Goal: Complete application form

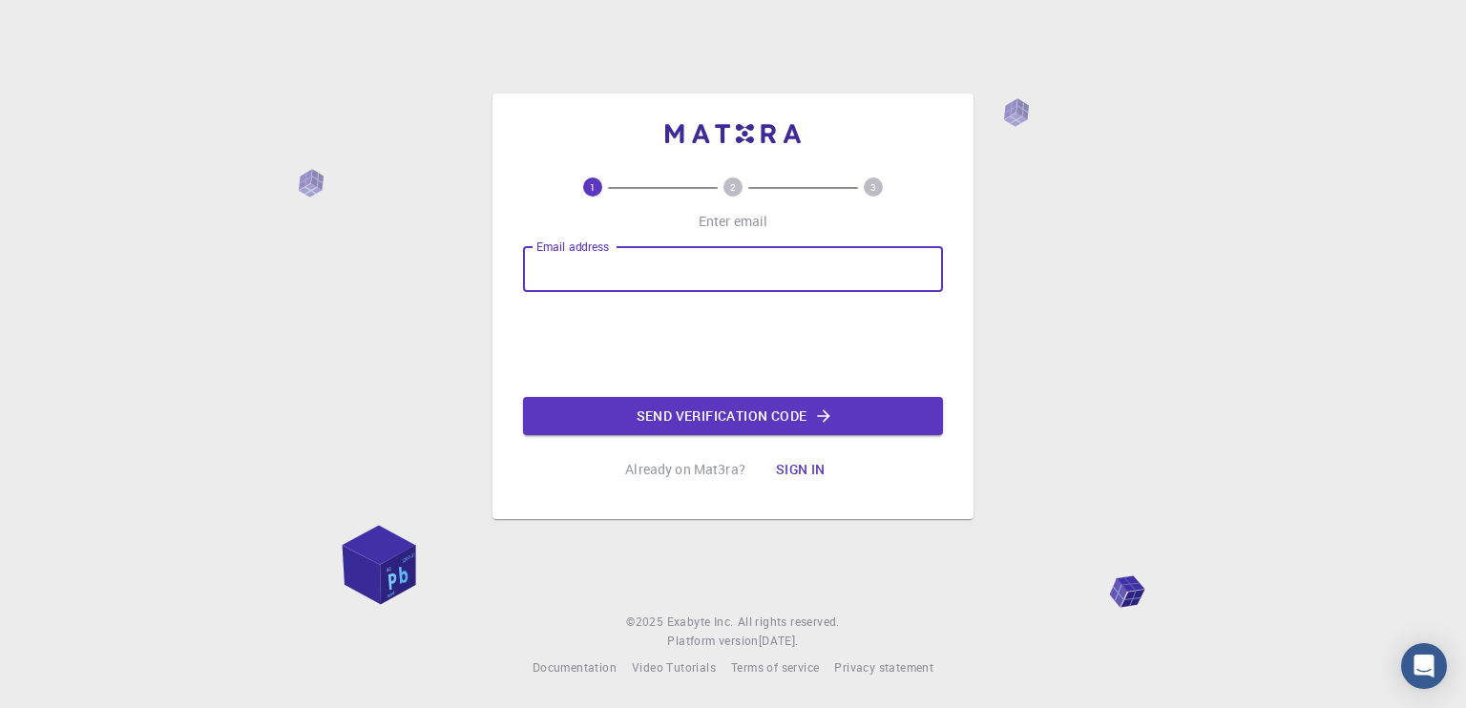
type input "A"
type input "[EMAIL_ADDRESS][DOMAIN_NAME]"
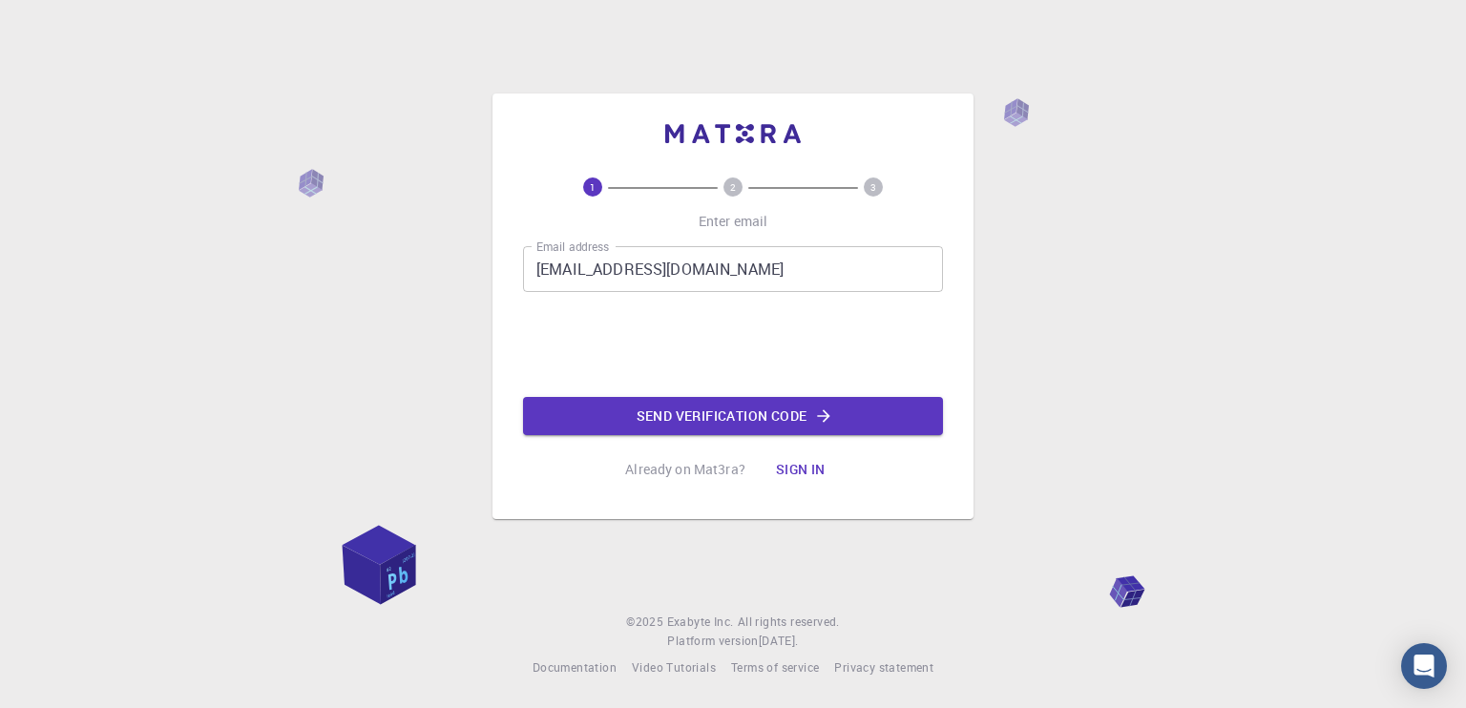
click at [661, 397] on button "Send verification code" at bounding box center [733, 416] width 420 height 38
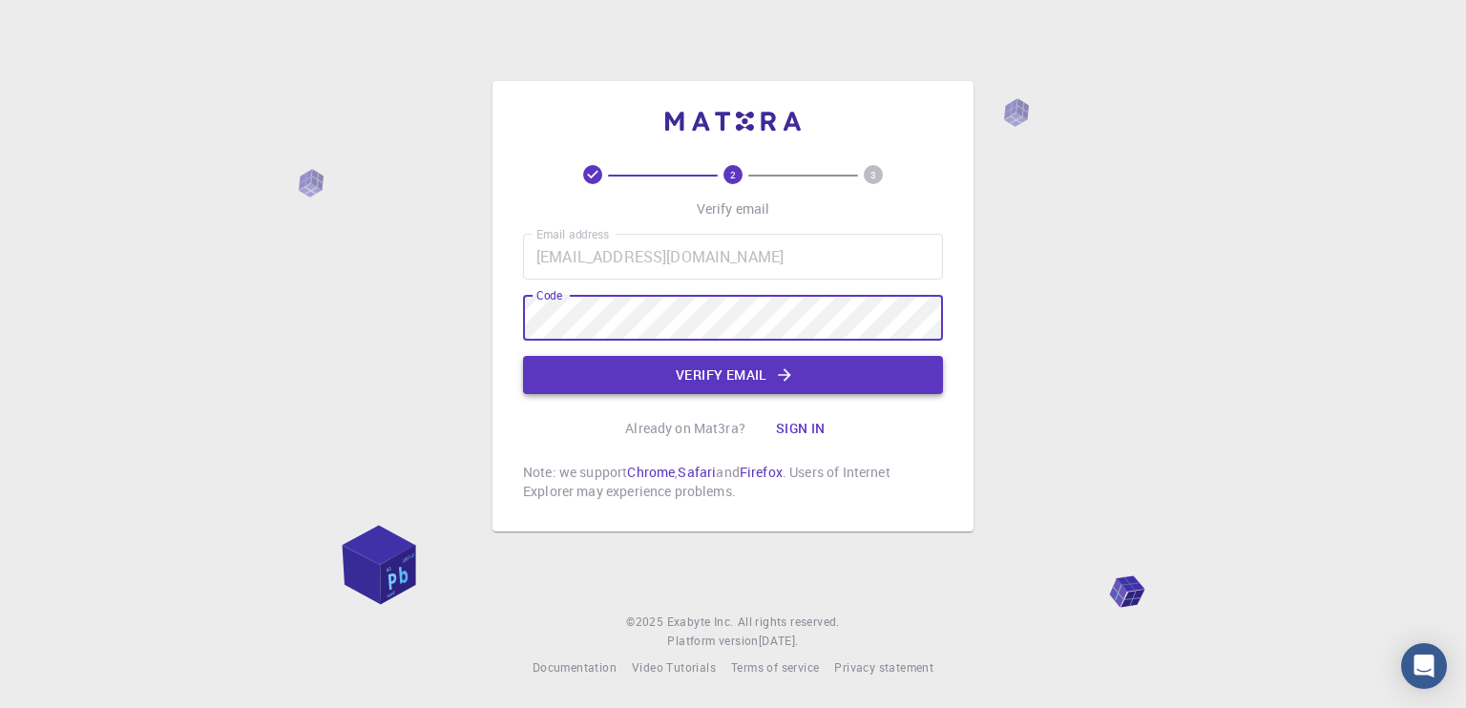
click at [766, 377] on button "Verify email" at bounding box center [733, 375] width 420 height 38
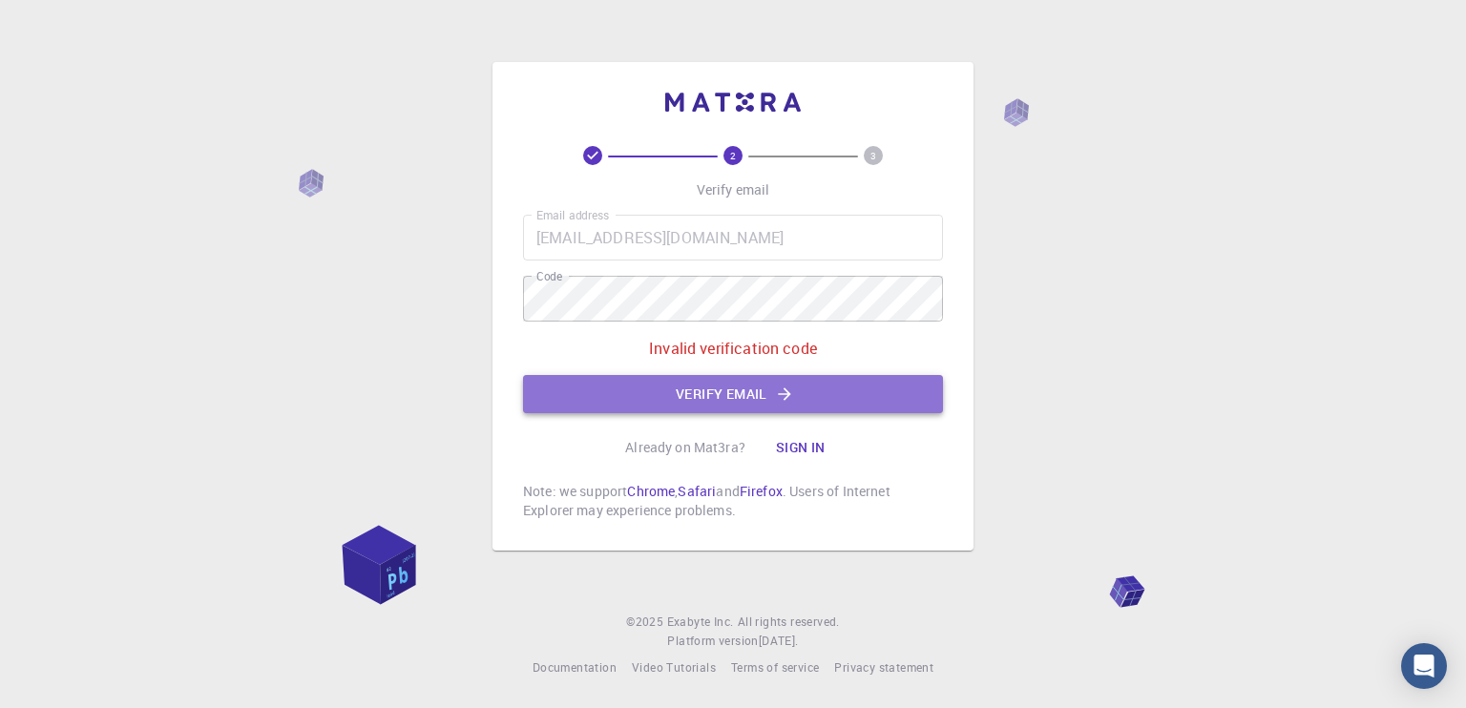
click at [768, 385] on button "Verify email" at bounding box center [733, 394] width 420 height 38
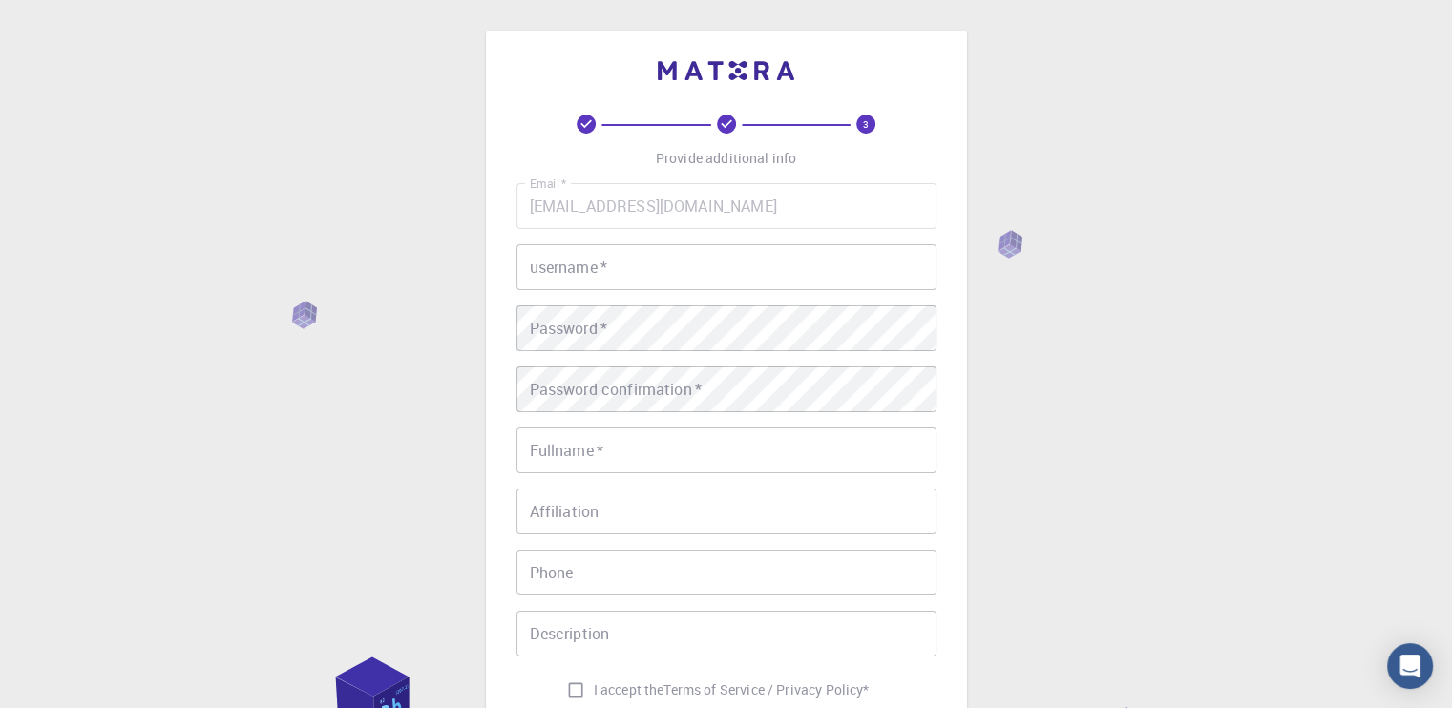
click at [752, 266] on input "username   *" at bounding box center [726, 267] width 420 height 46
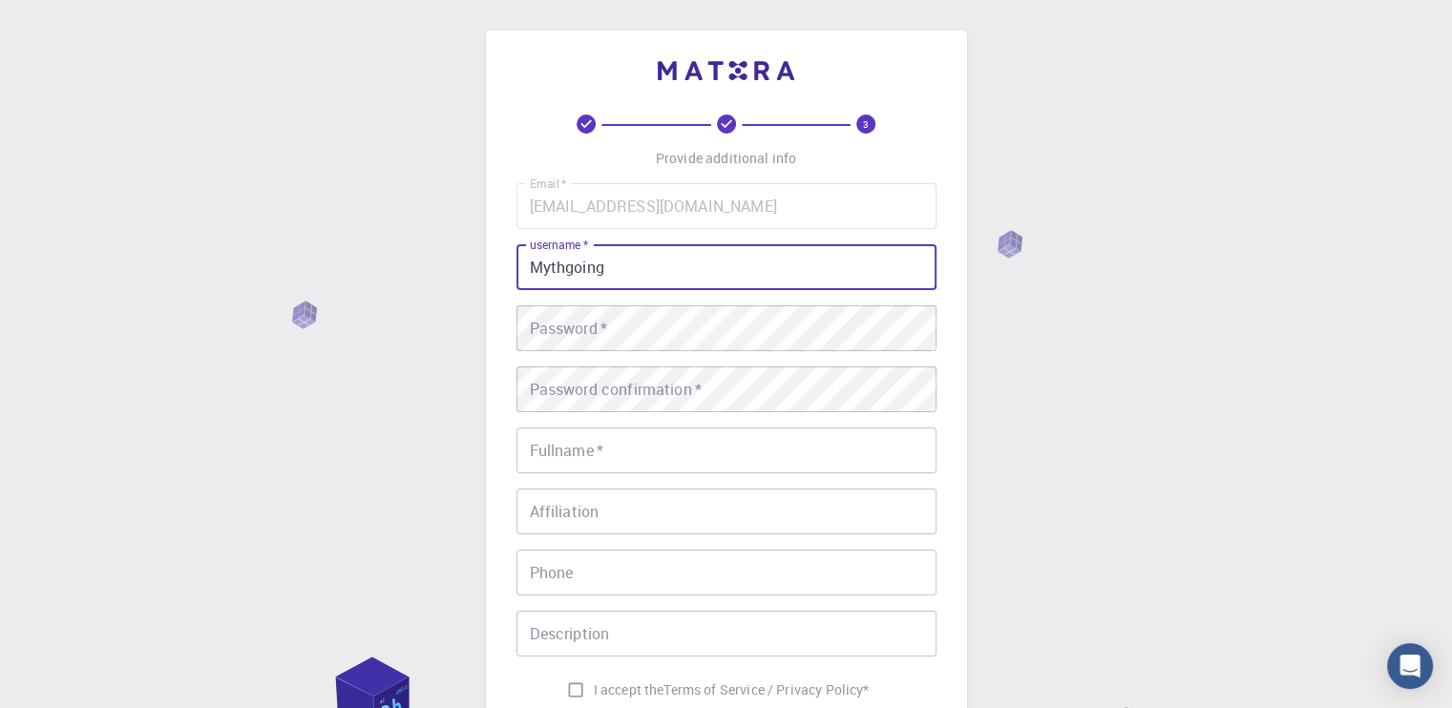
type input "Mythgoing"
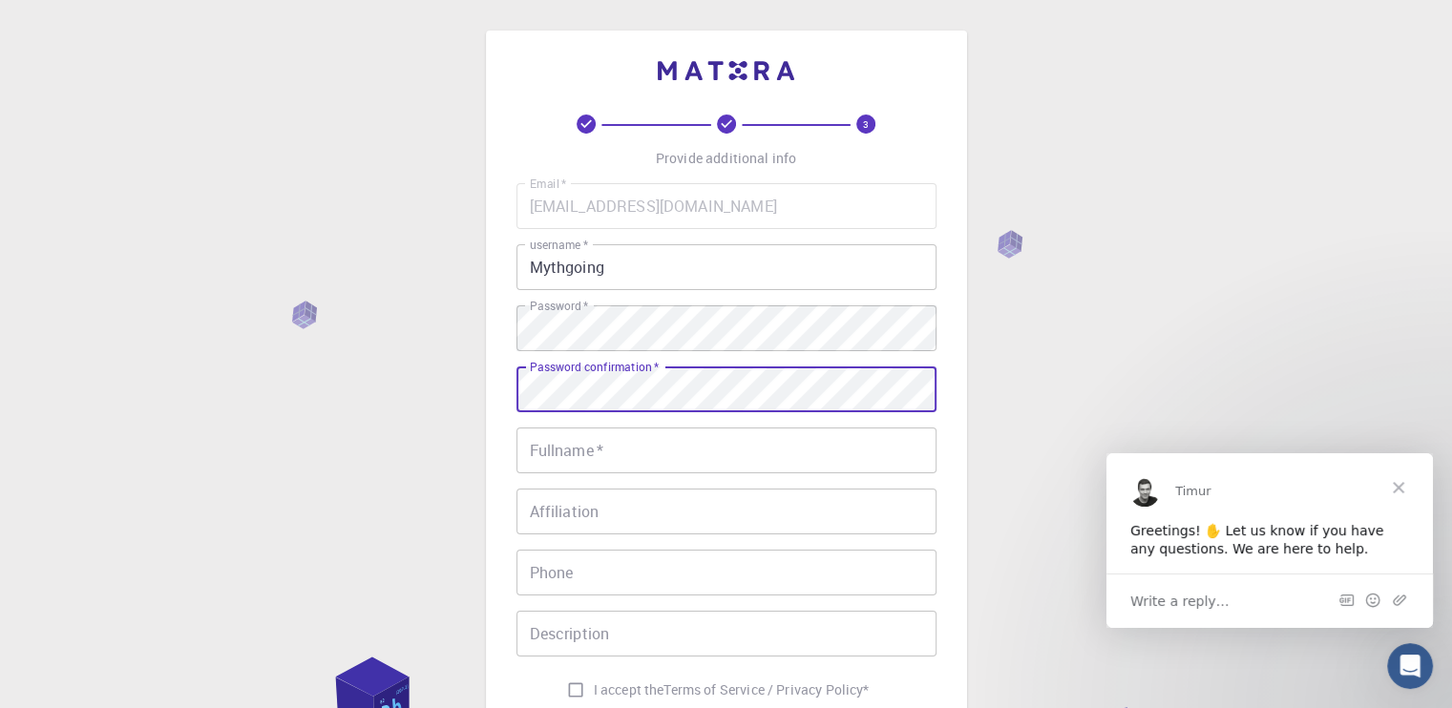
click at [714, 465] on input "Fullname   *" at bounding box center [726, 451] width 420 height 46
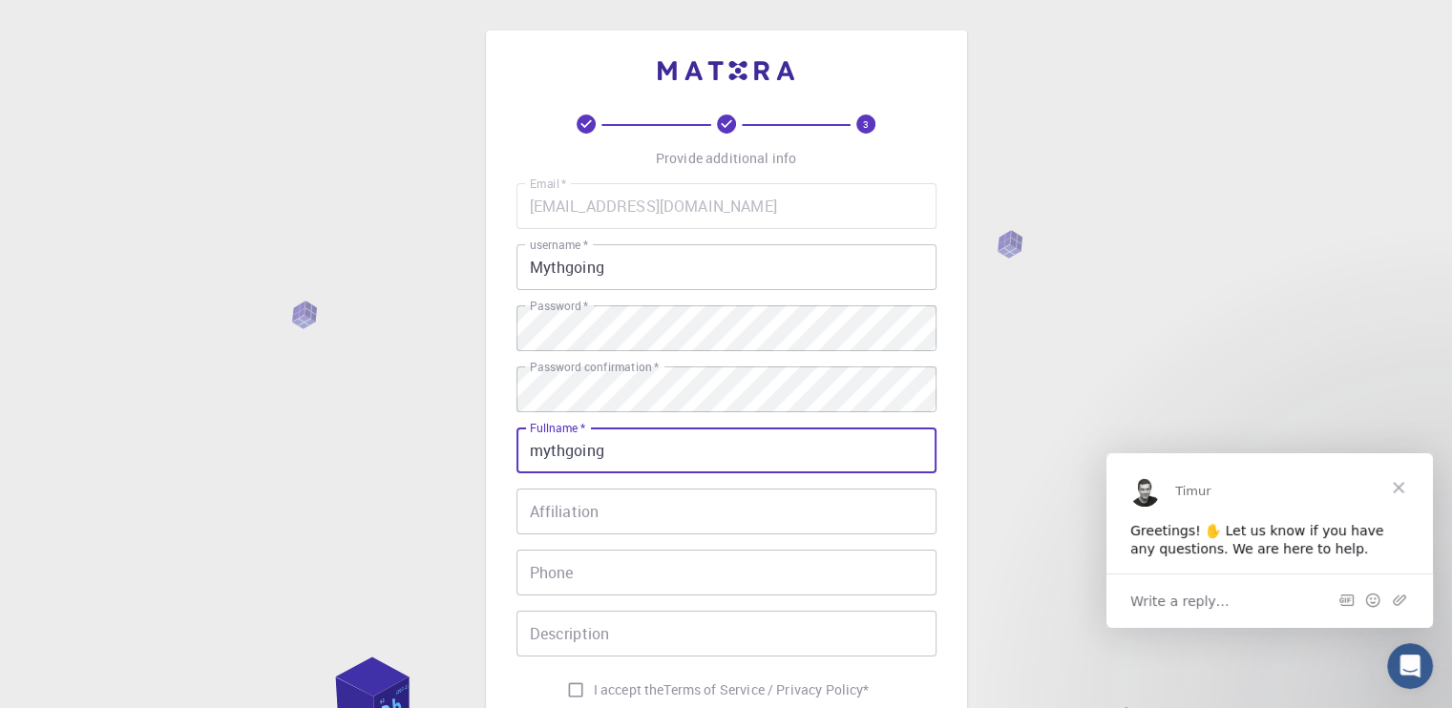
type input "mythgoing"
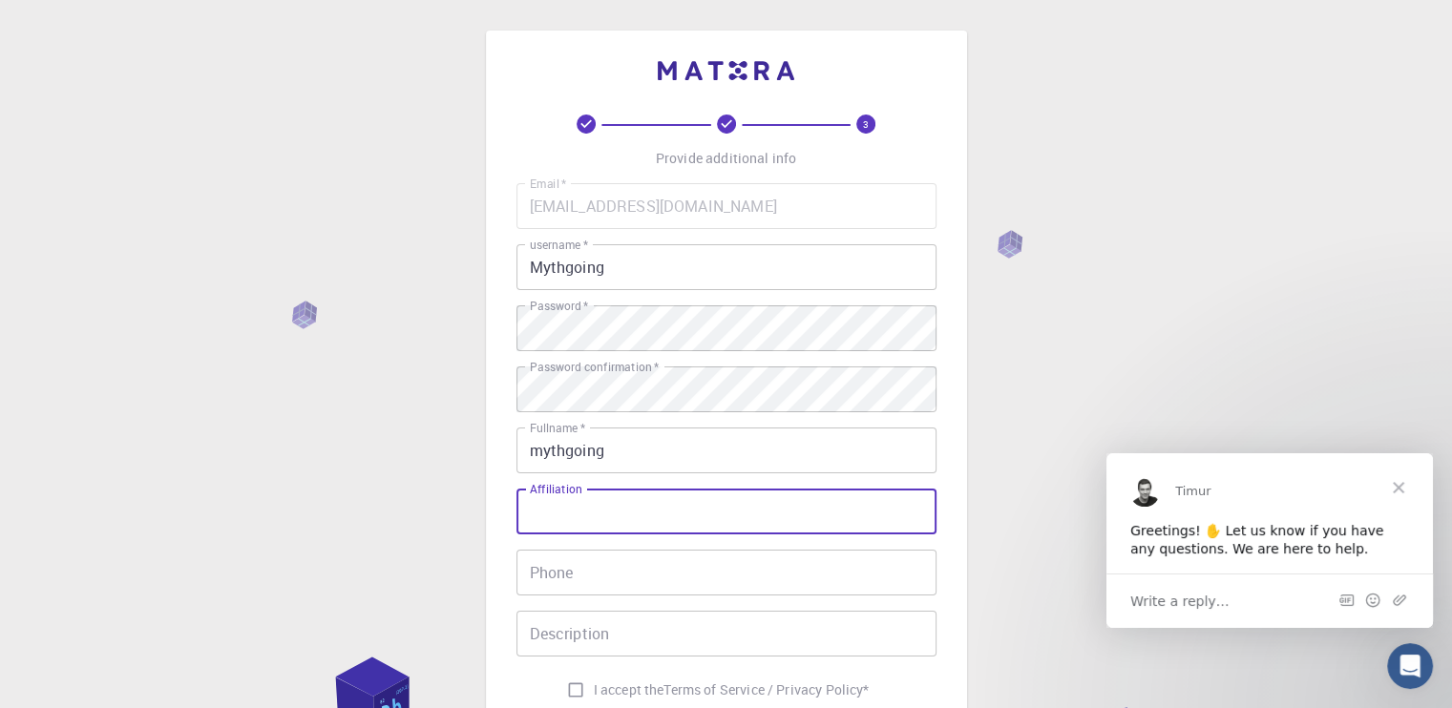
click at [714, 505] on input "Affiliation" at bounding box center [726, 512] width 420 height 46
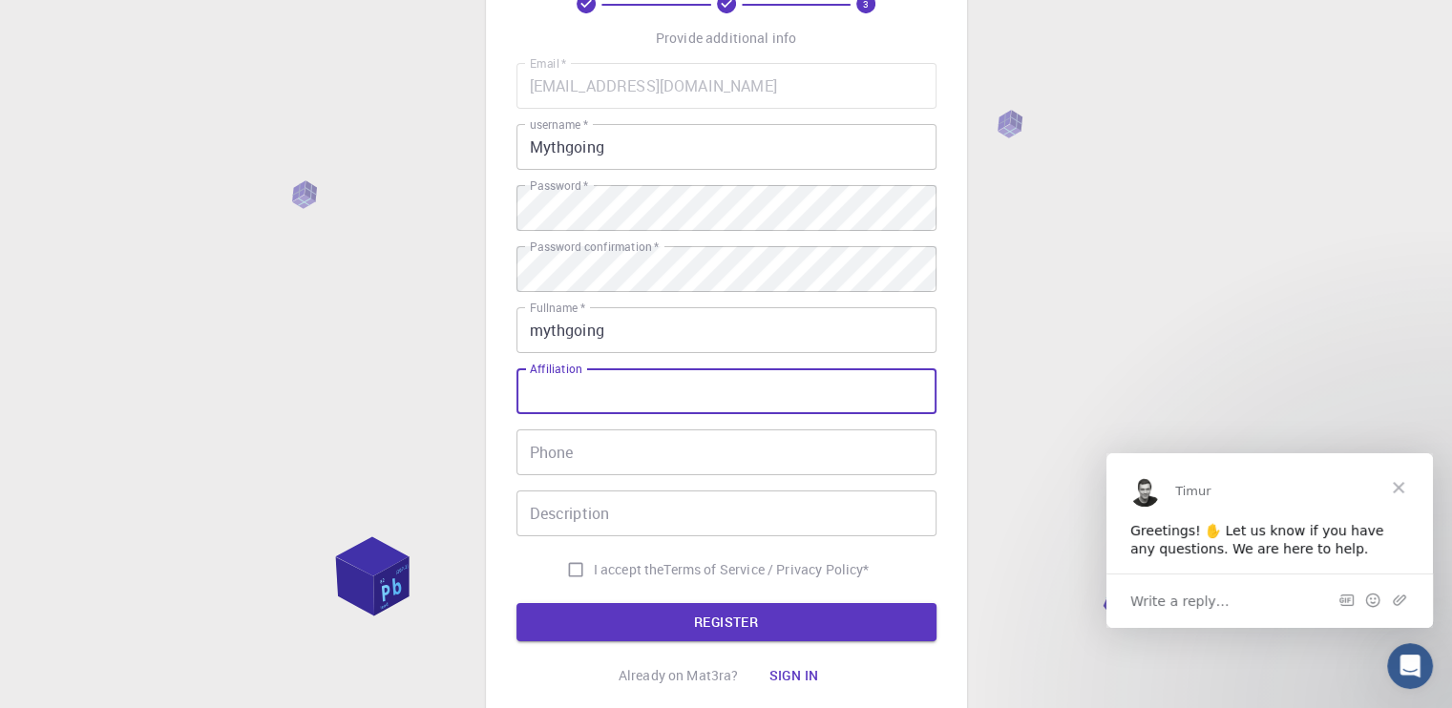
scroll to position [137, 0]
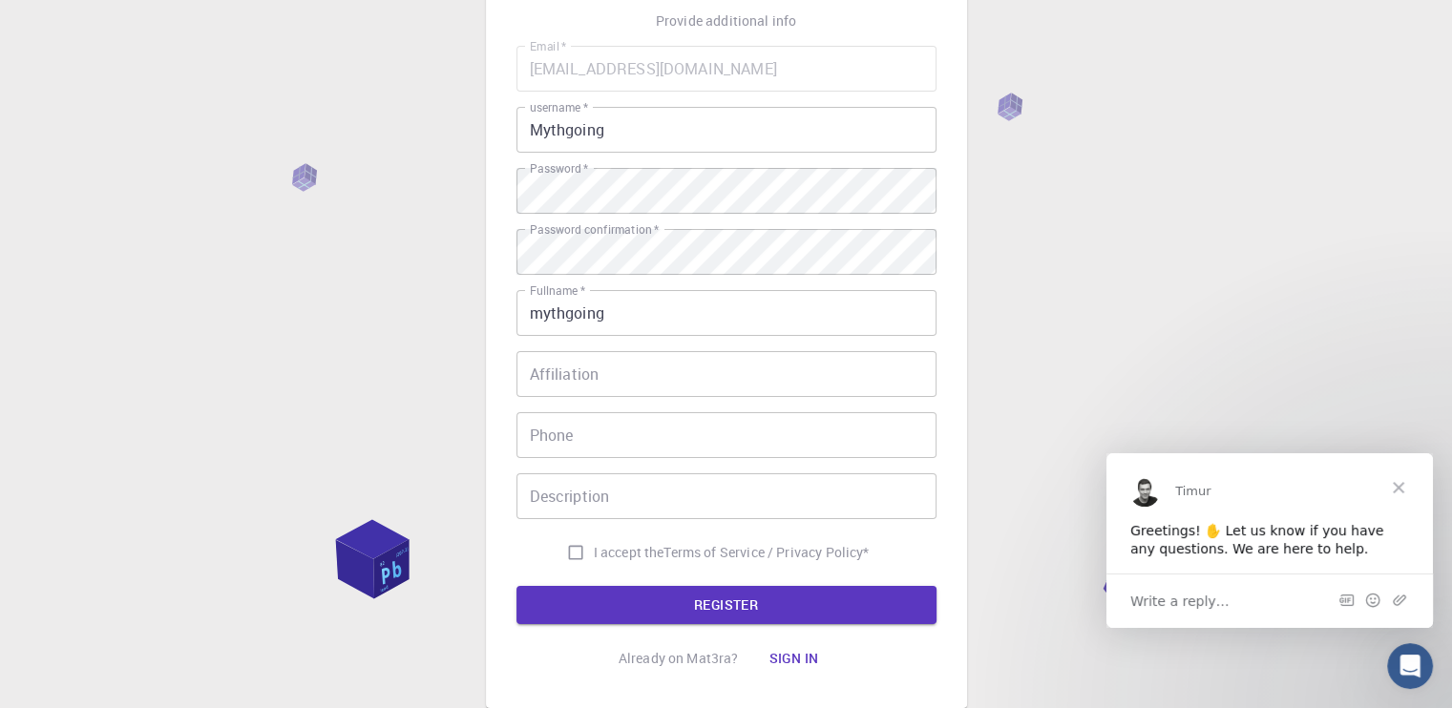
click at [604, 564] on label "I accept the Terms of Service / Privacy Policy *" at bounding box center [713, 553] width 312 height 36
click at [594, 564] on input "I accept the Terms of Service / Privacy Policy *" at bounding box center [575, 553] width 36 height 36
checkbox input "true"
click at [662, 588] on button "REGISTER" at bounding box center [726, 605] width 420 height 38
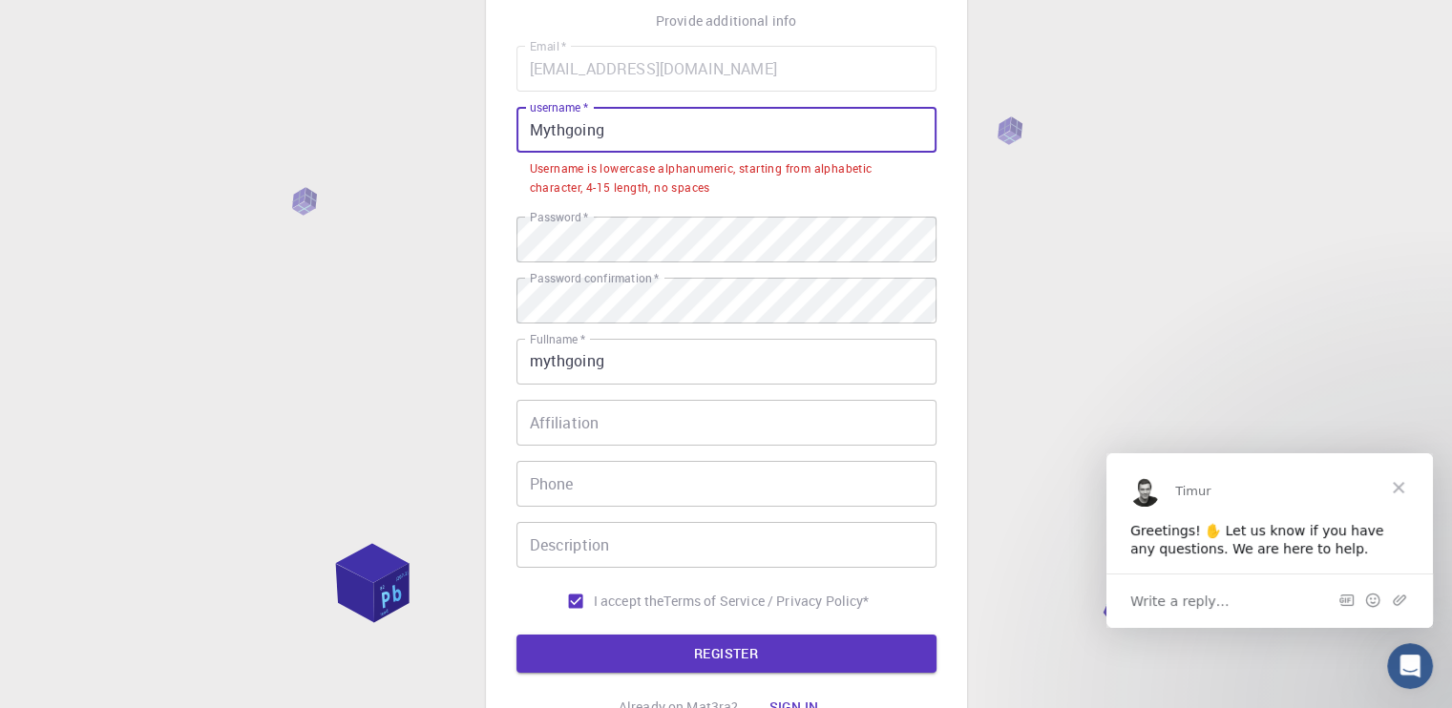
click at [540, 137] on input "Mythgoing" at bounding box center [726, 130] width 420 height 46
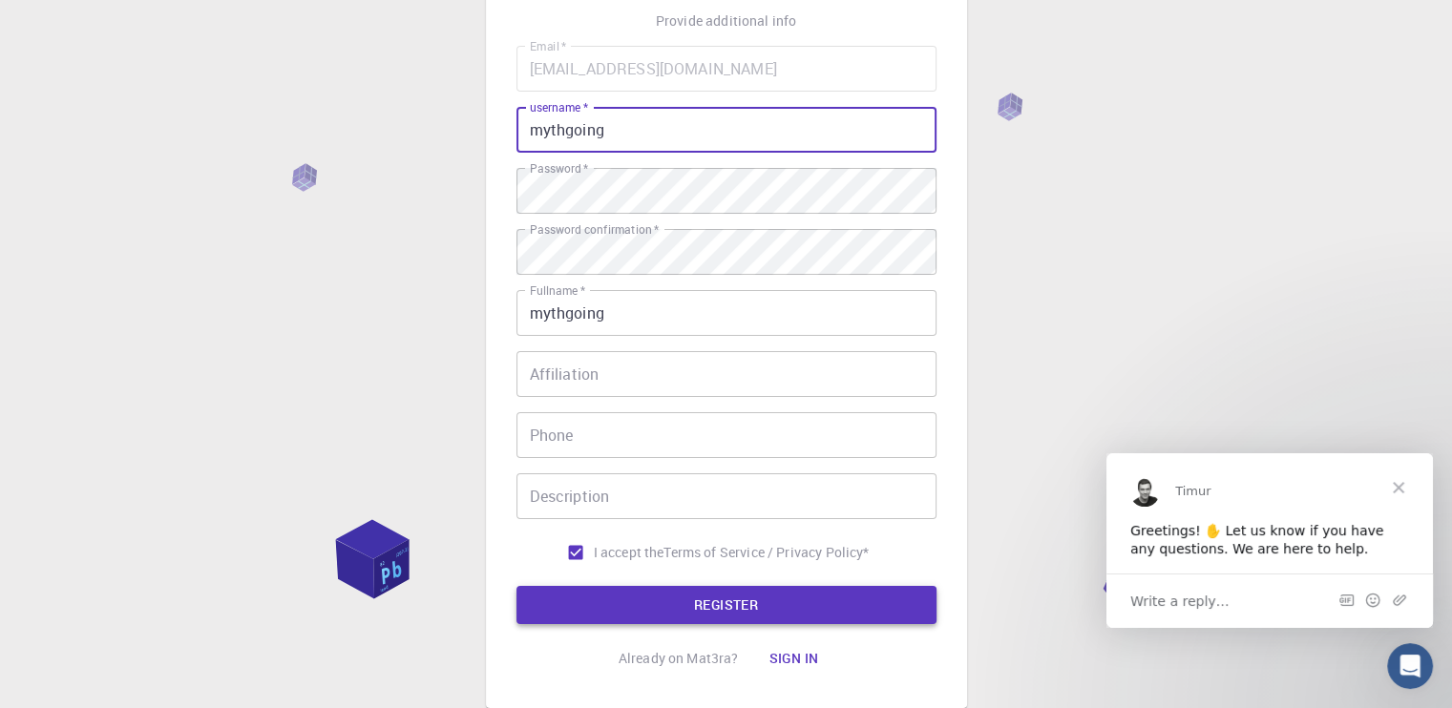
type input "mythgoing"
click at [676, 608] on button "REGISTER" at bounding box center [726, 605] width 420 height 38
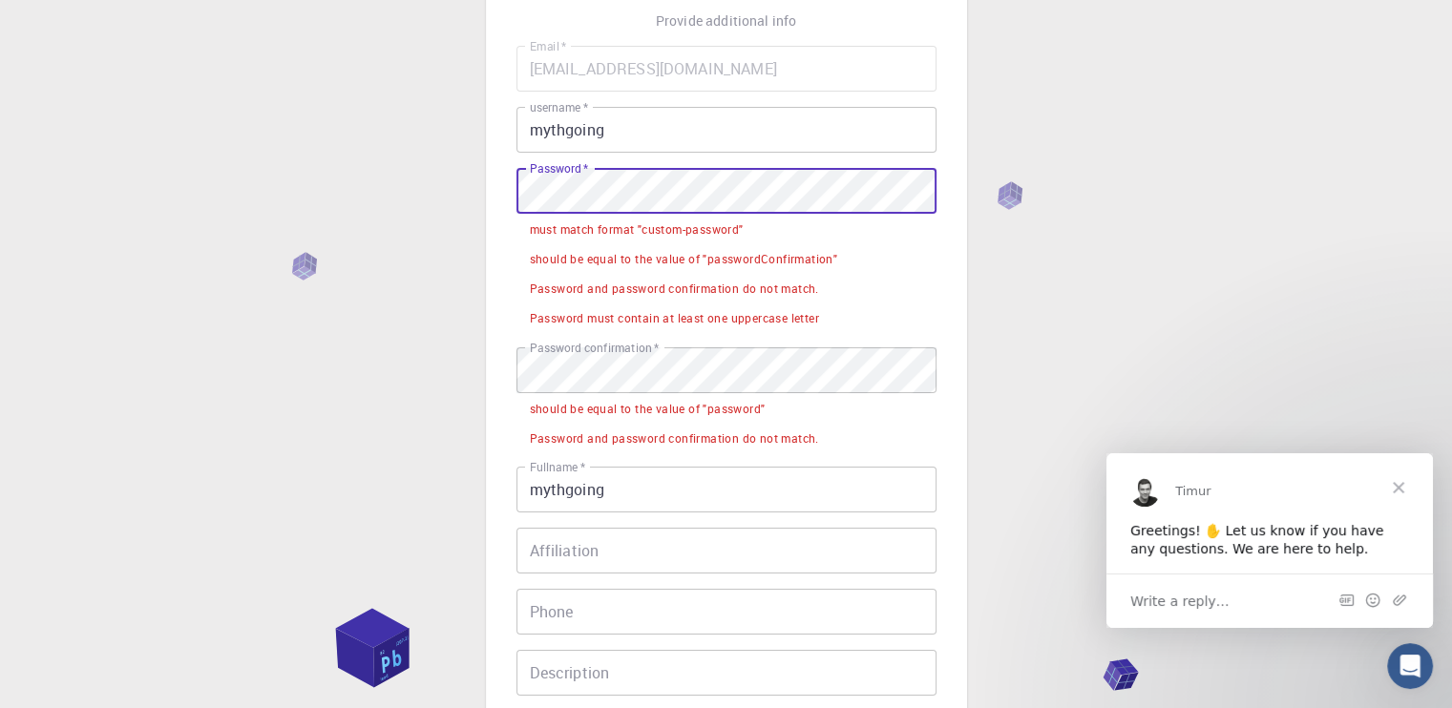
click at [447, 207] on div "3 Provide additional info Email   * [EMAIL_ADDRESS][DOMAIN_NAME] Email   * user…" at bounding box center [726, 437] width 1452 height 1148
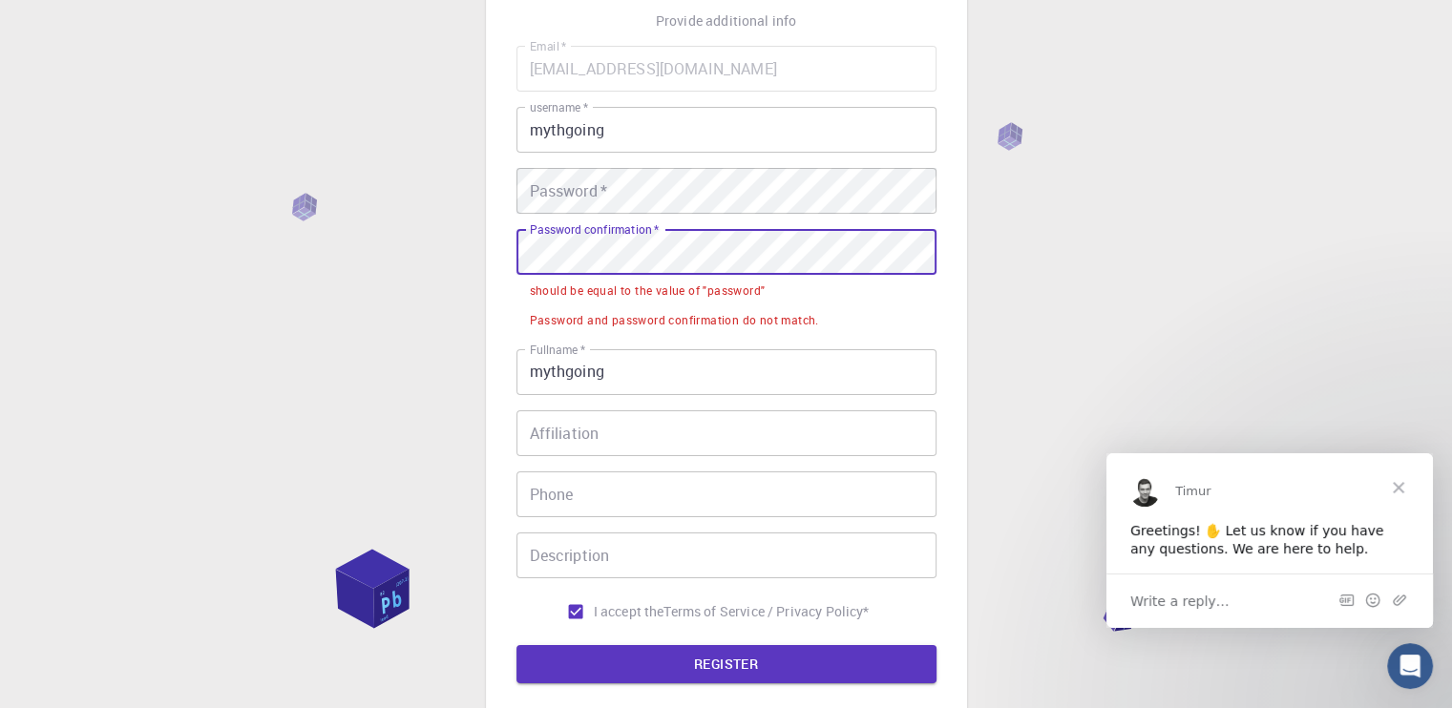
click at [248, 284] on div "3 Provide additional info Email   * [EMAIL_ADDRESS][DOMAIN_NAME] Email   * user…" at bounding box center [726, 378] width 1452 height 1031
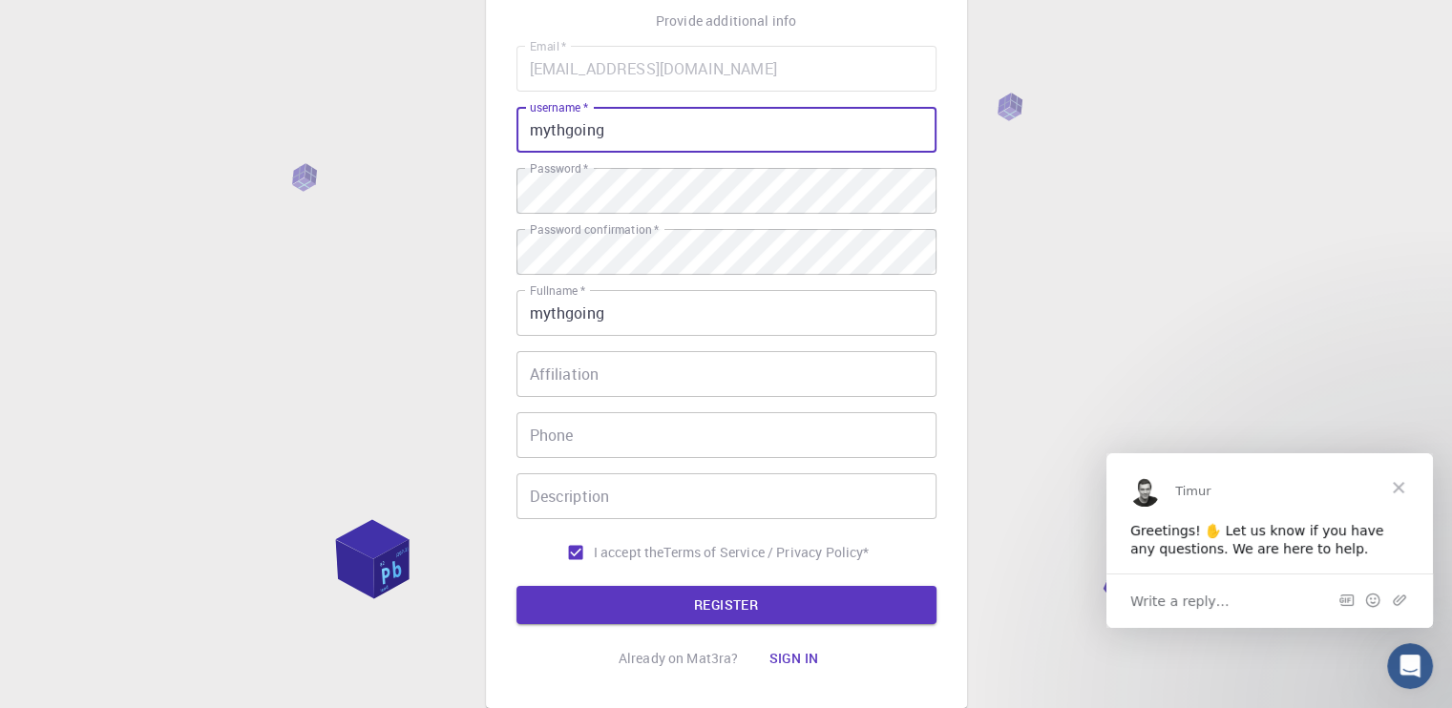
click at [595, 152] on input "mythgoing" at bounding box center [726, 130] width 420 height 46
click at [625, 593] on button "REGISTER" at bounding box center [726, 605] width 420 height 38
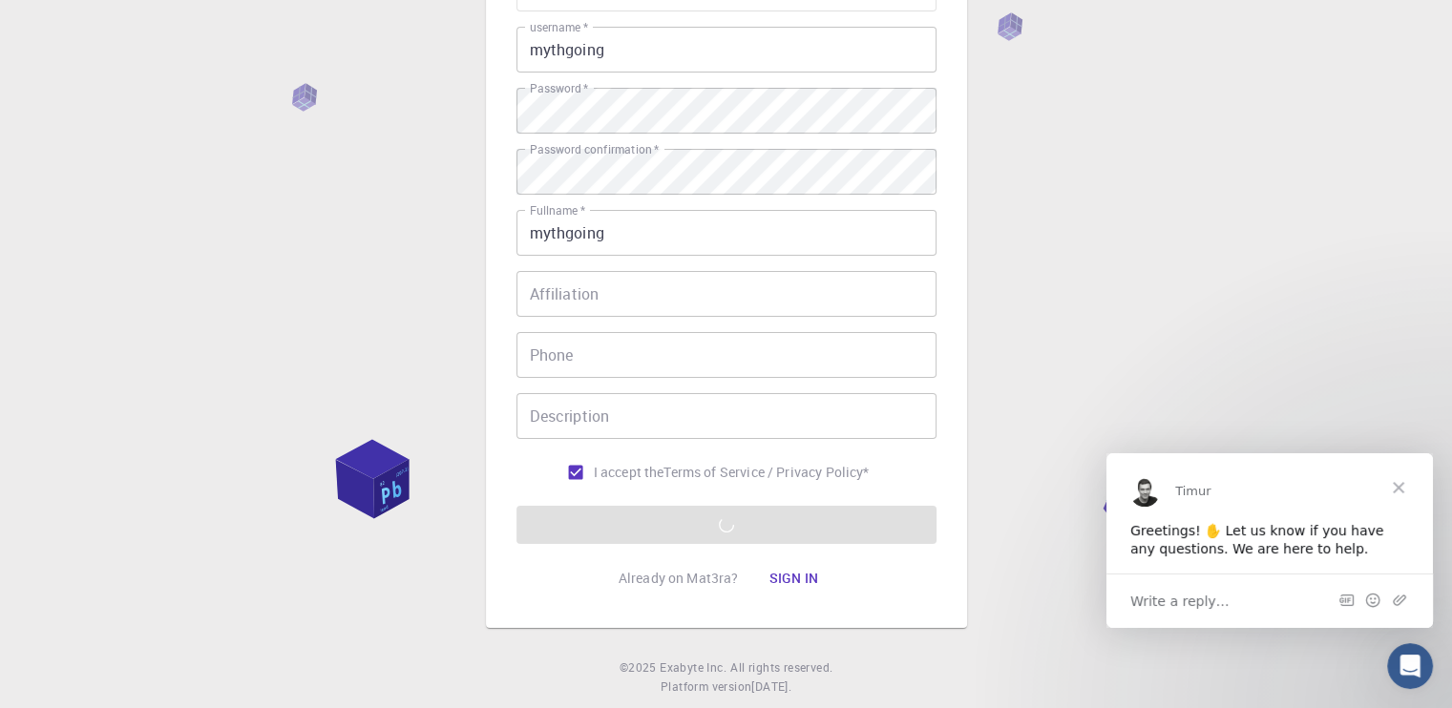
scroll to position [221, 0]
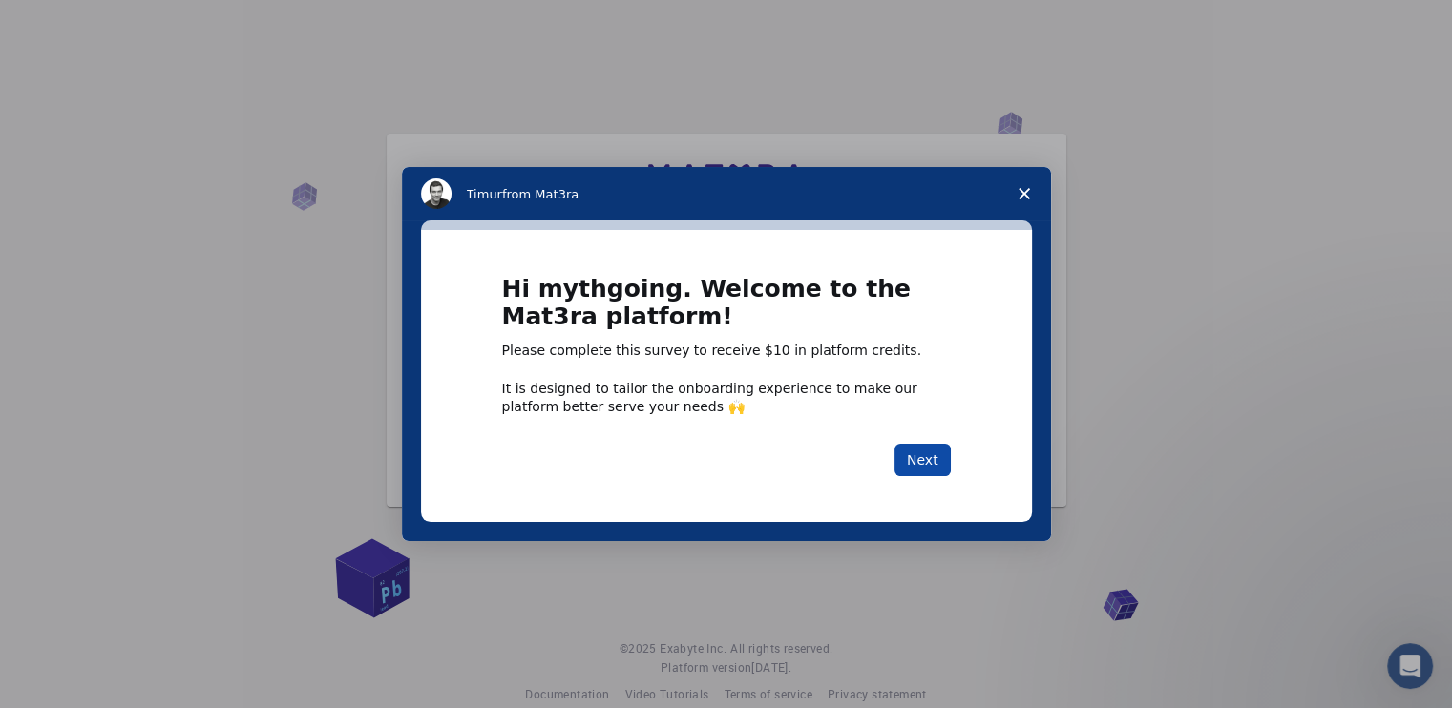
click at [912, 446] on button "Next" at bounding box center [922, 460] width 56 height 32
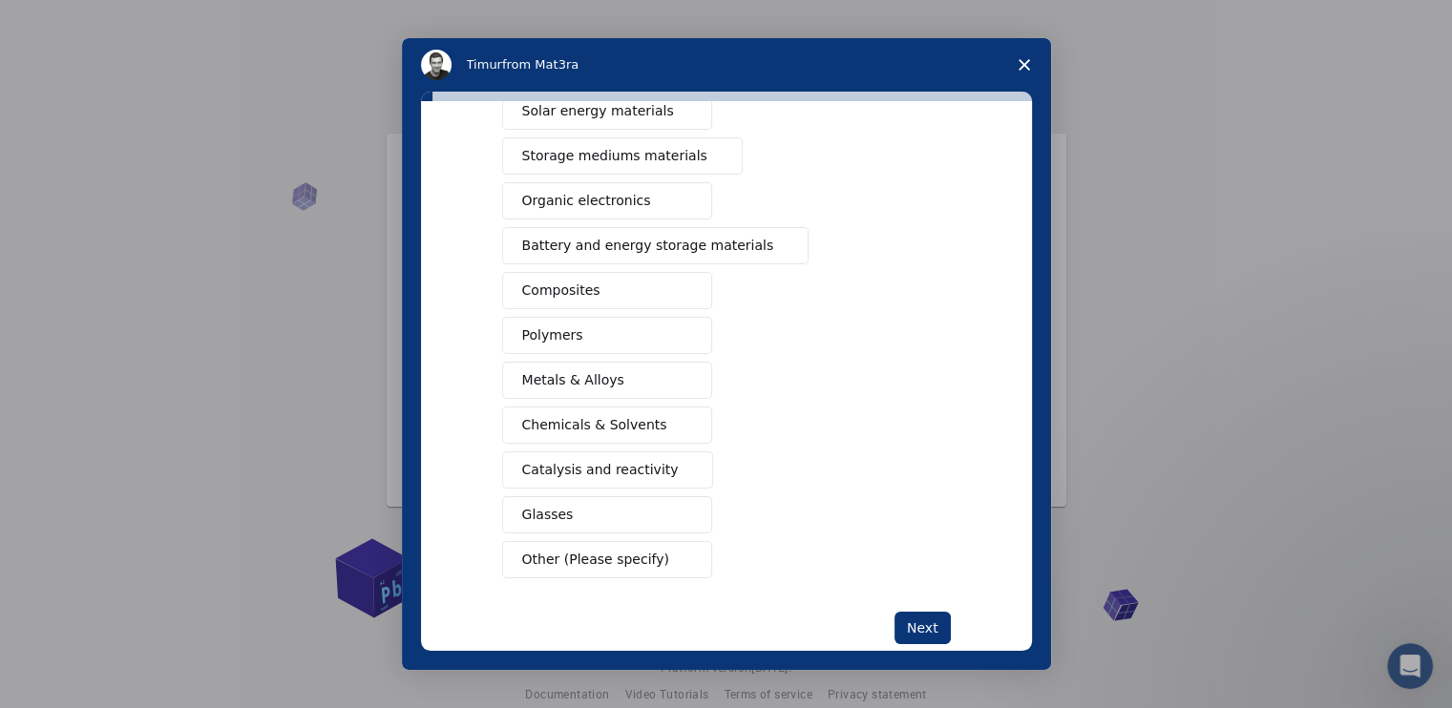
scroll to position [207, 0]
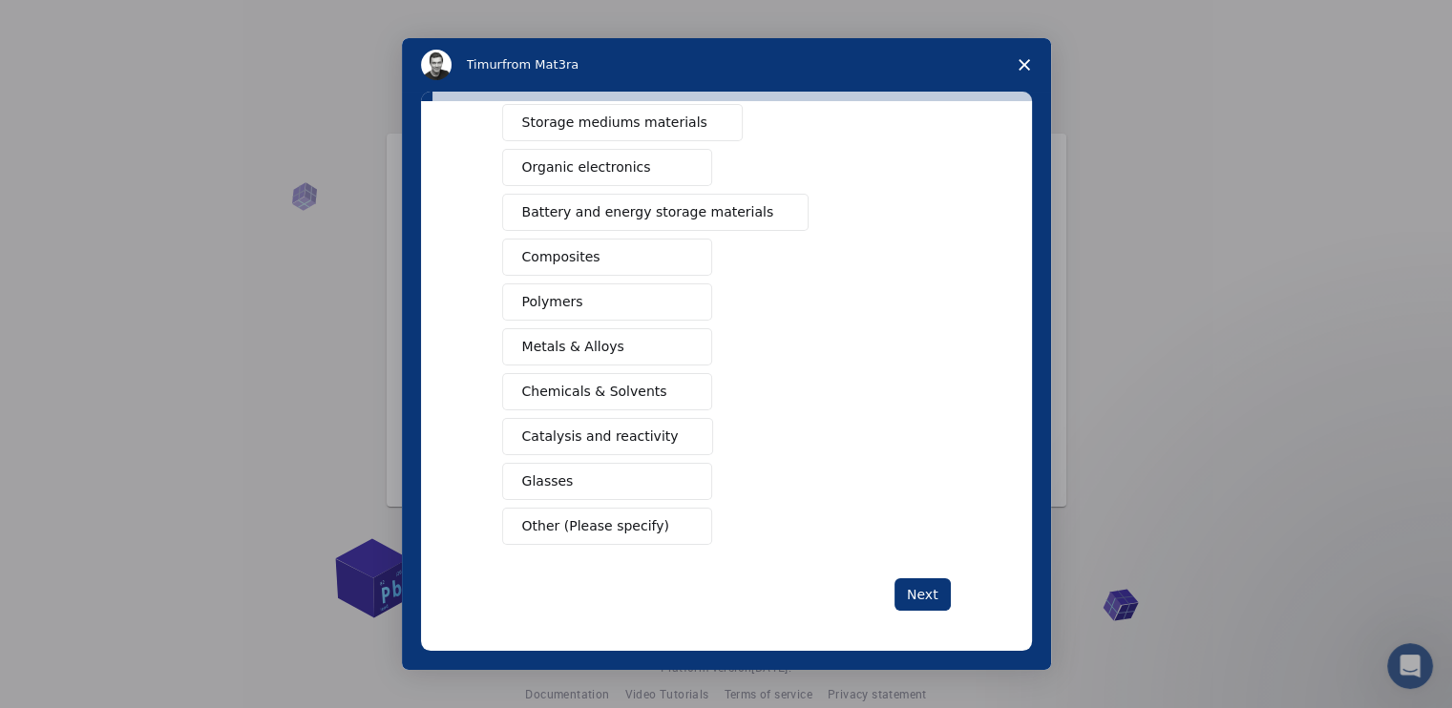
click at [588, 345] on span "Metals & Alloys" at bounding box center [573, 347] width 102 height 20
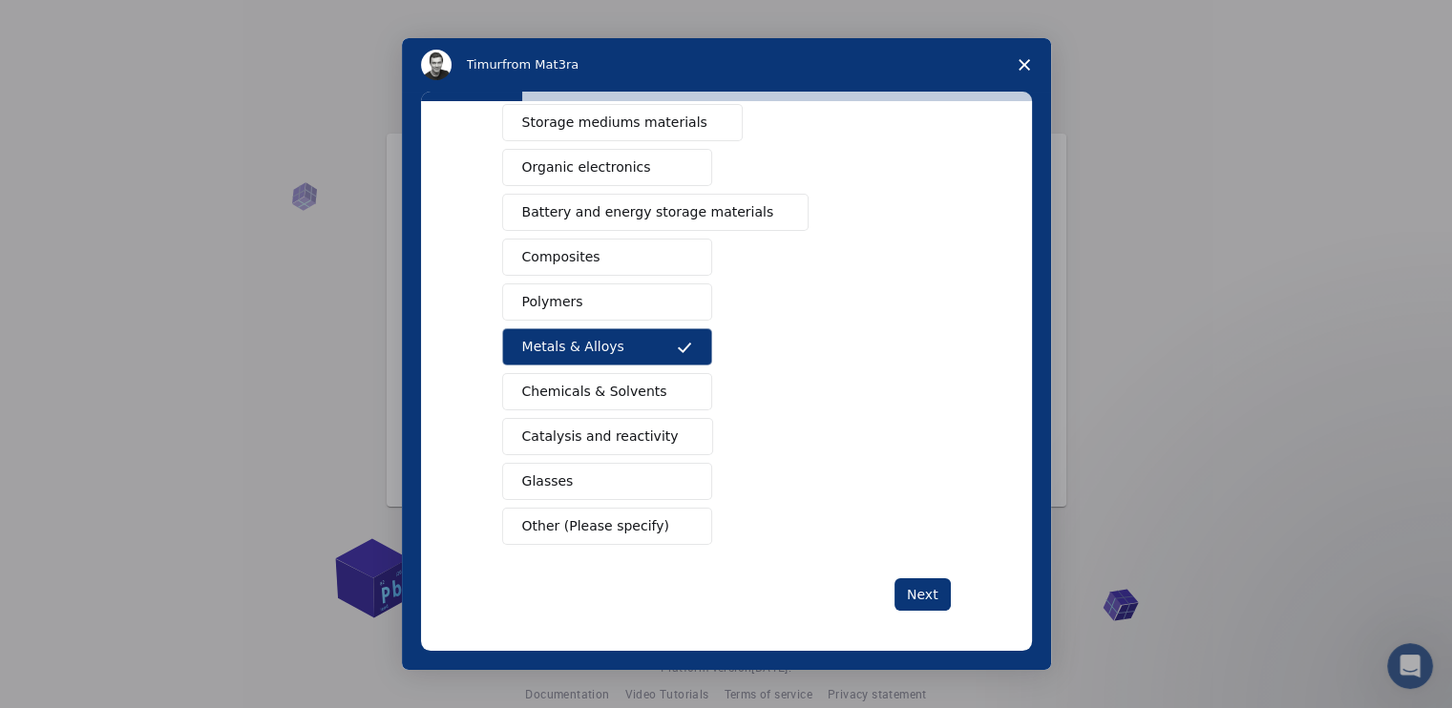
click at [591, 385] on span "Chemicals & Solvents" at bounding box center [594, 392] width 145 height 20
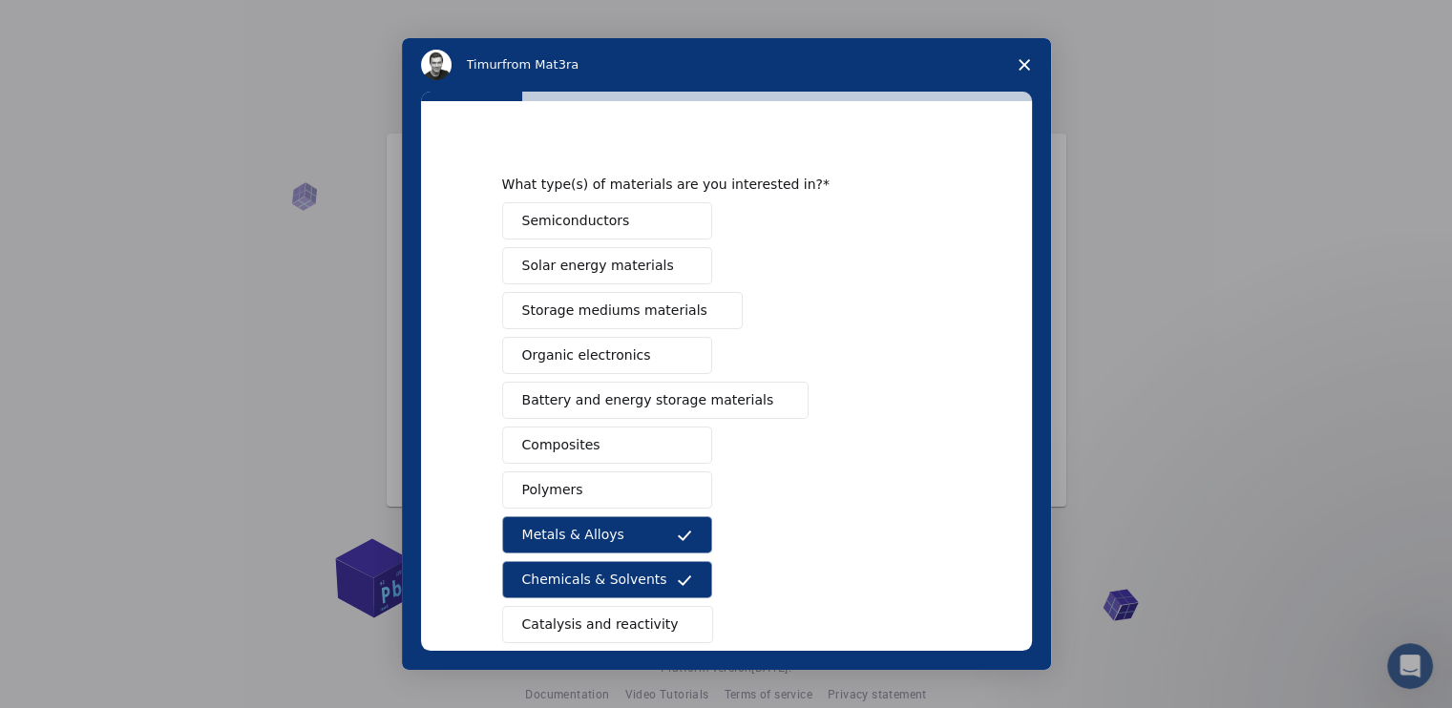
scroll to position [19, 0]
click at [579, 263] on span "Solar energy materials" at bounding box center [598, 266] width 152 height 20
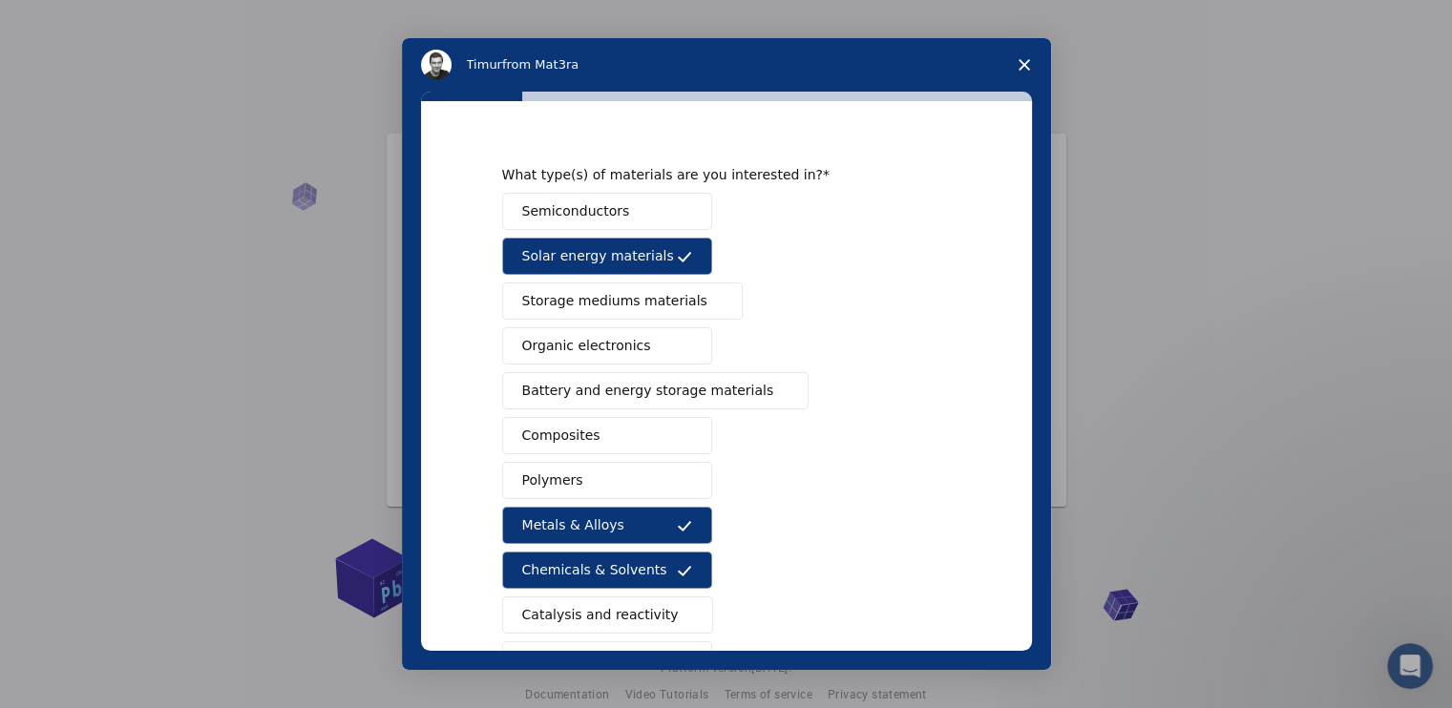
scroll to position [31, 0]
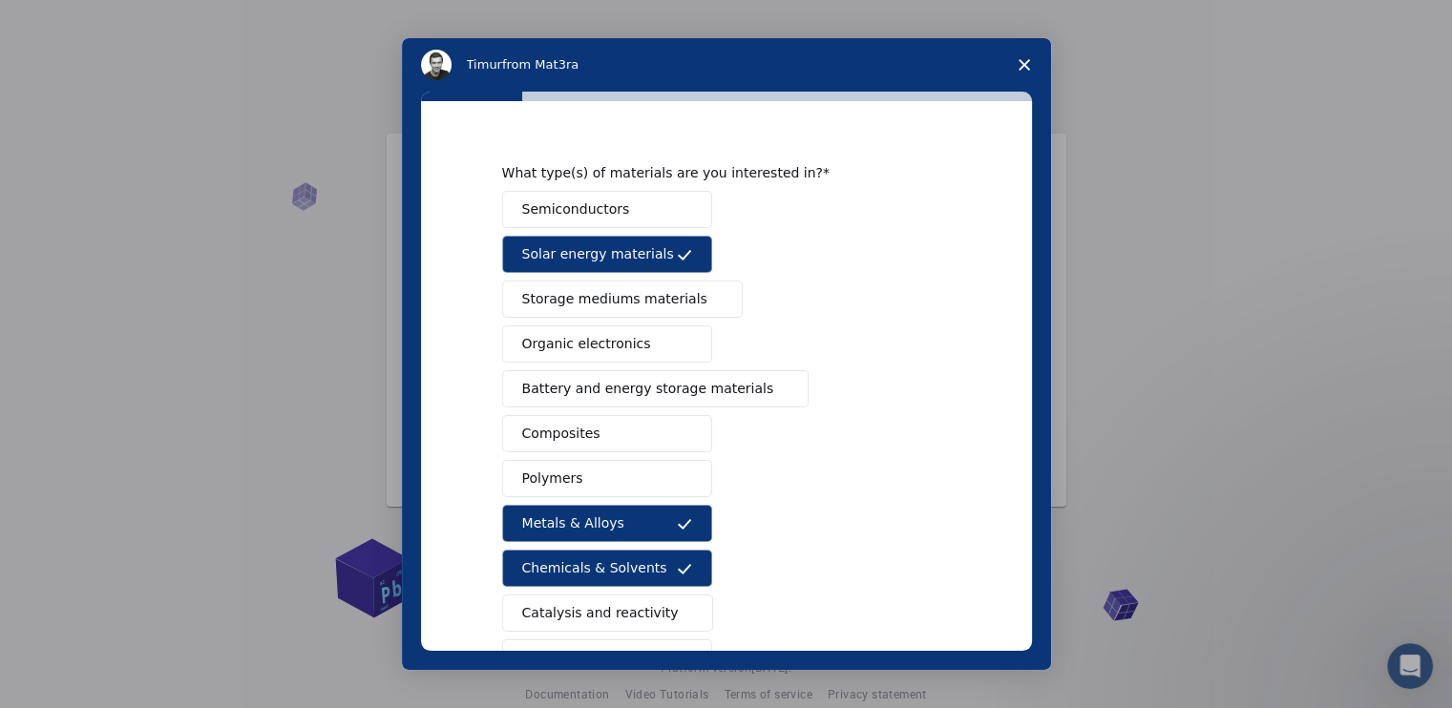
click at [573, 338] on span "Organic electronics" at bounding box center [586, 344] width 129 height 20
click at [573, 374] on button "Battery and energy storage materials" at bounding box center [655, 388] width 307 height 37
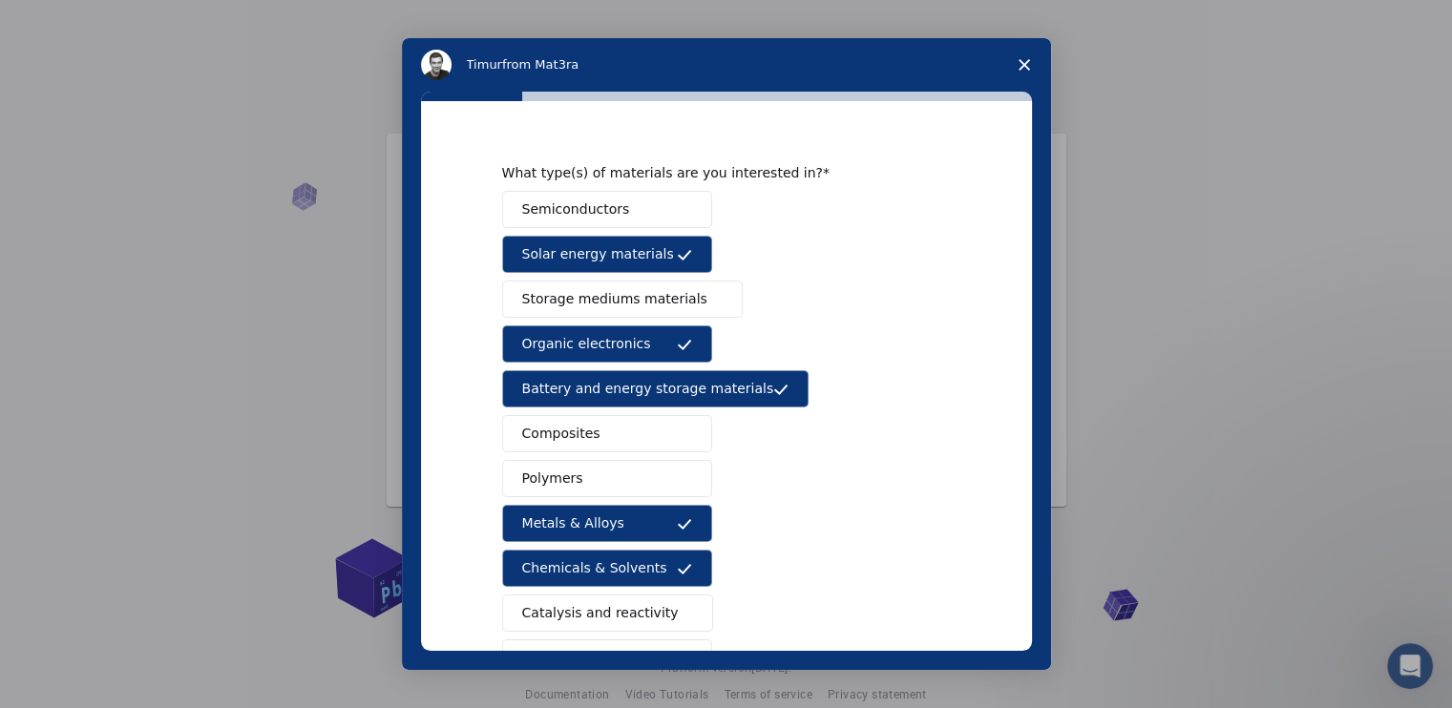
click at [557, 197] on button "Semiconductors" at bounding box center [607, 209] width 210 height 37
click at [598, 309] on button "Storage mediums materials" at bounding box center [622, 299] width 241 height 37
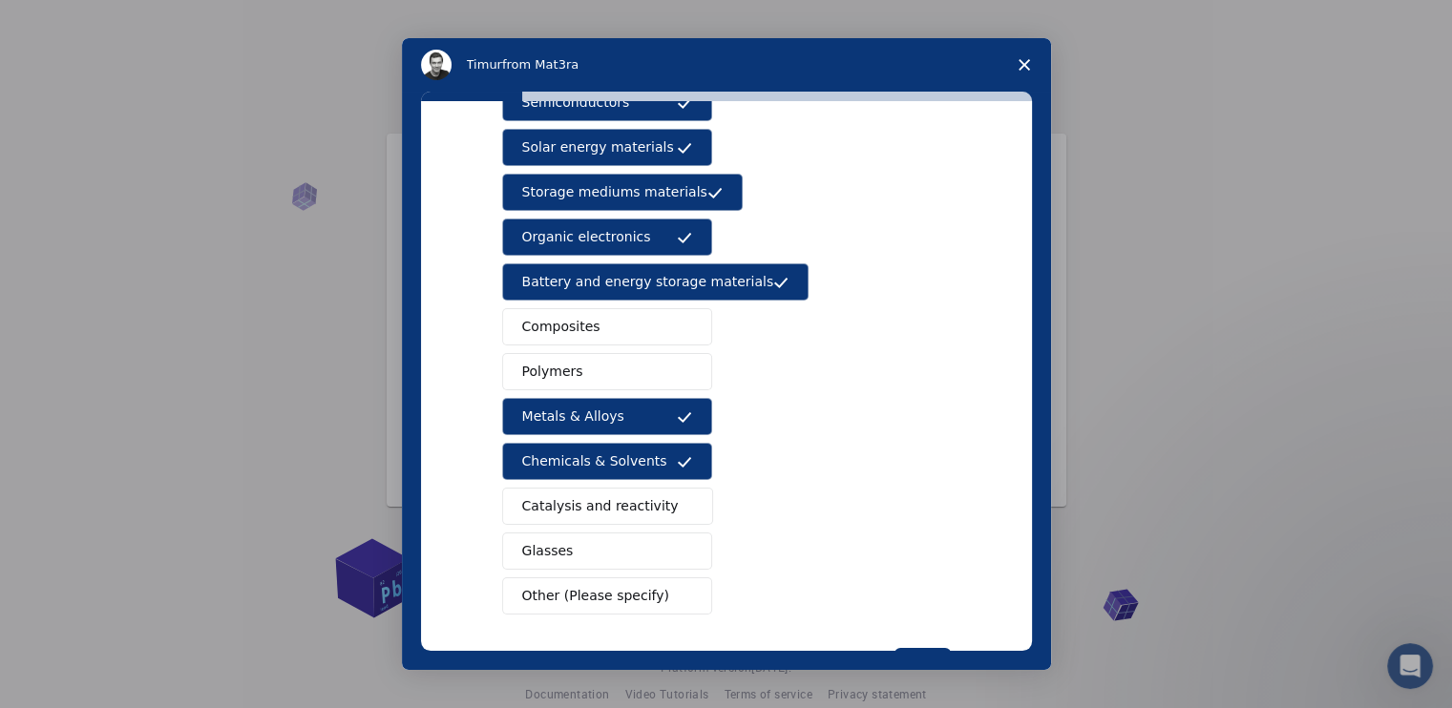
scroll to position [137, 0]
click at [570, 552] on button "Glasses" at bounding box center [607, 551] width 210 height 37
click at [599, 504] on span "Catalysis and reactivity" at bounding box center [600, 506] width 157 height 20
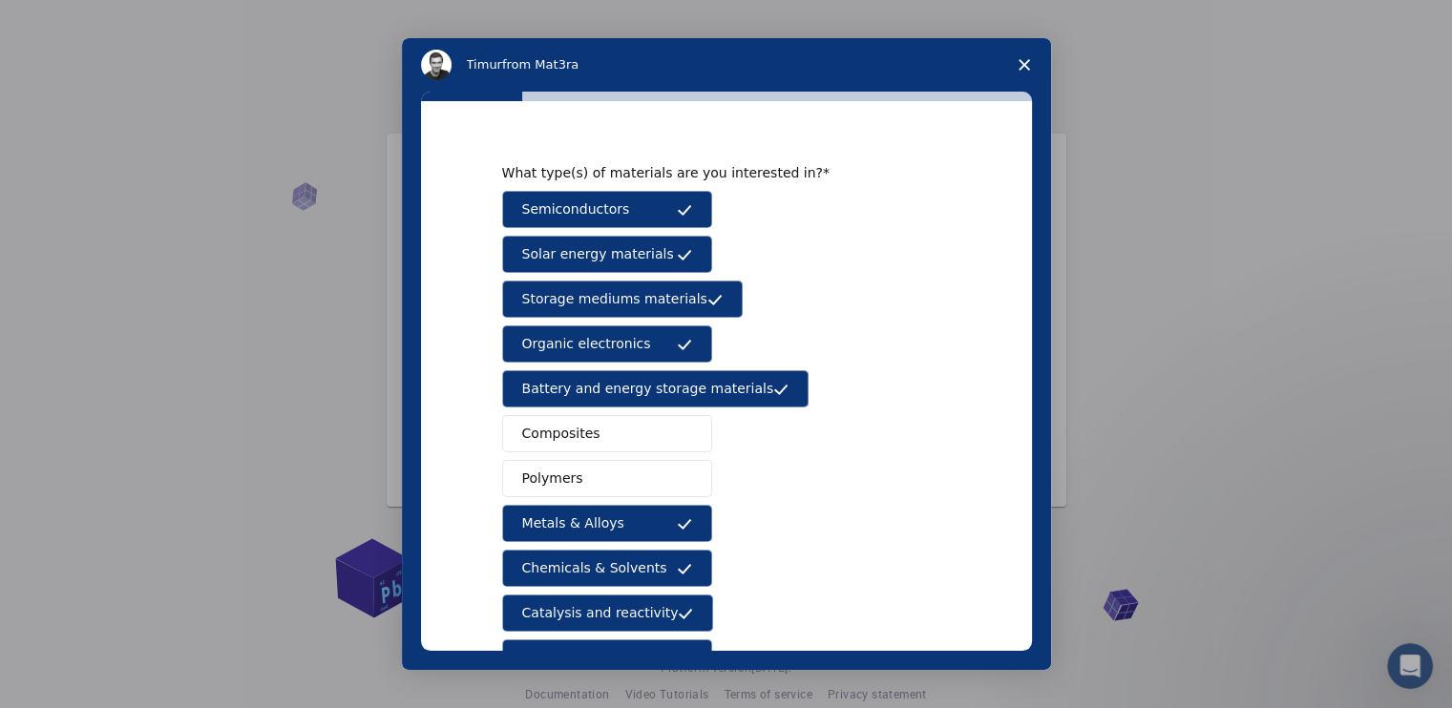
scroll to position [15, 0]
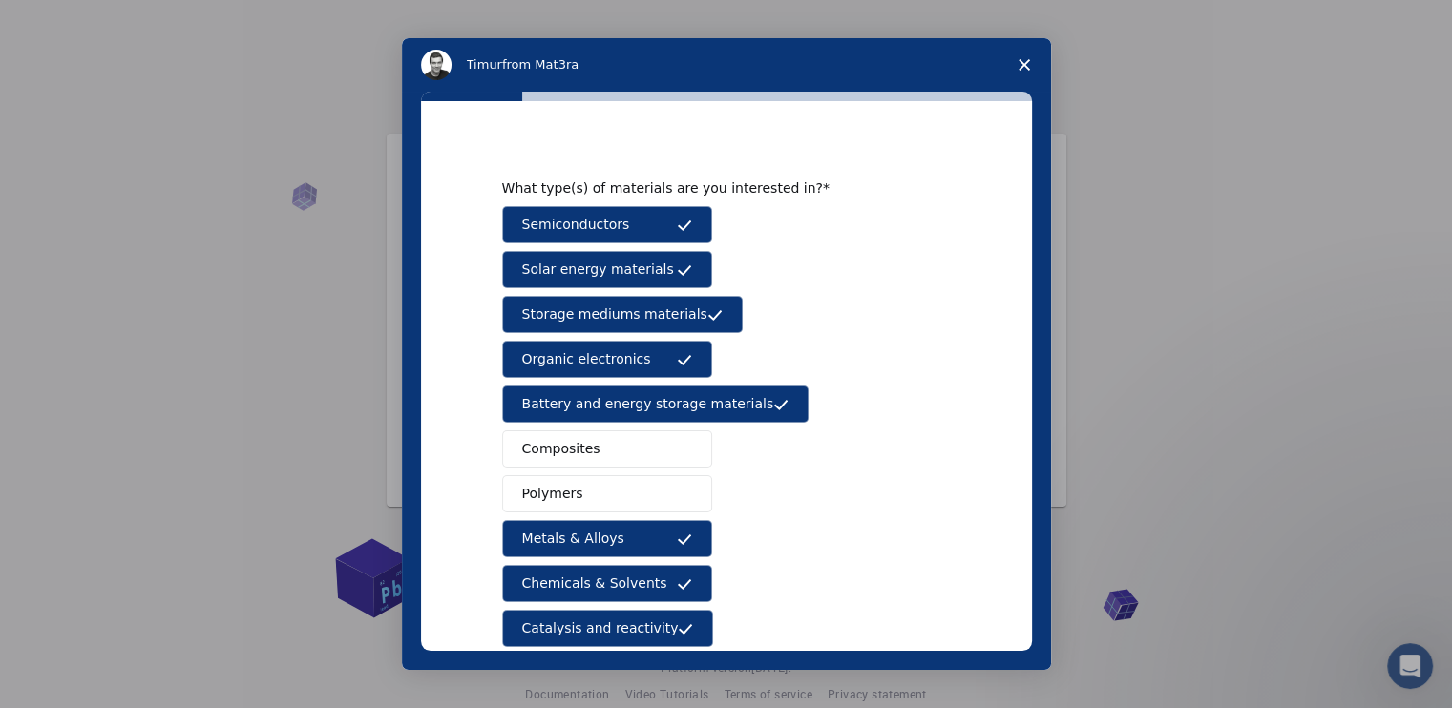
drag, startPoint x: 593, startPoint y: 449, endPoint x: 603, endPoint y: 488, distance: 40.5
click at [603, 488] on div "Semiconductors Solar energy materials Storage mediums materials Organic electro…" at bounding box center [726, 471] width 449 height 531
click at [603, 488] on button "Polymers" at bounding box center [607, 493] width 210 height 37
click at [608, 460] on button "Composites" at bounding box center [607, 449] width 210 height 37
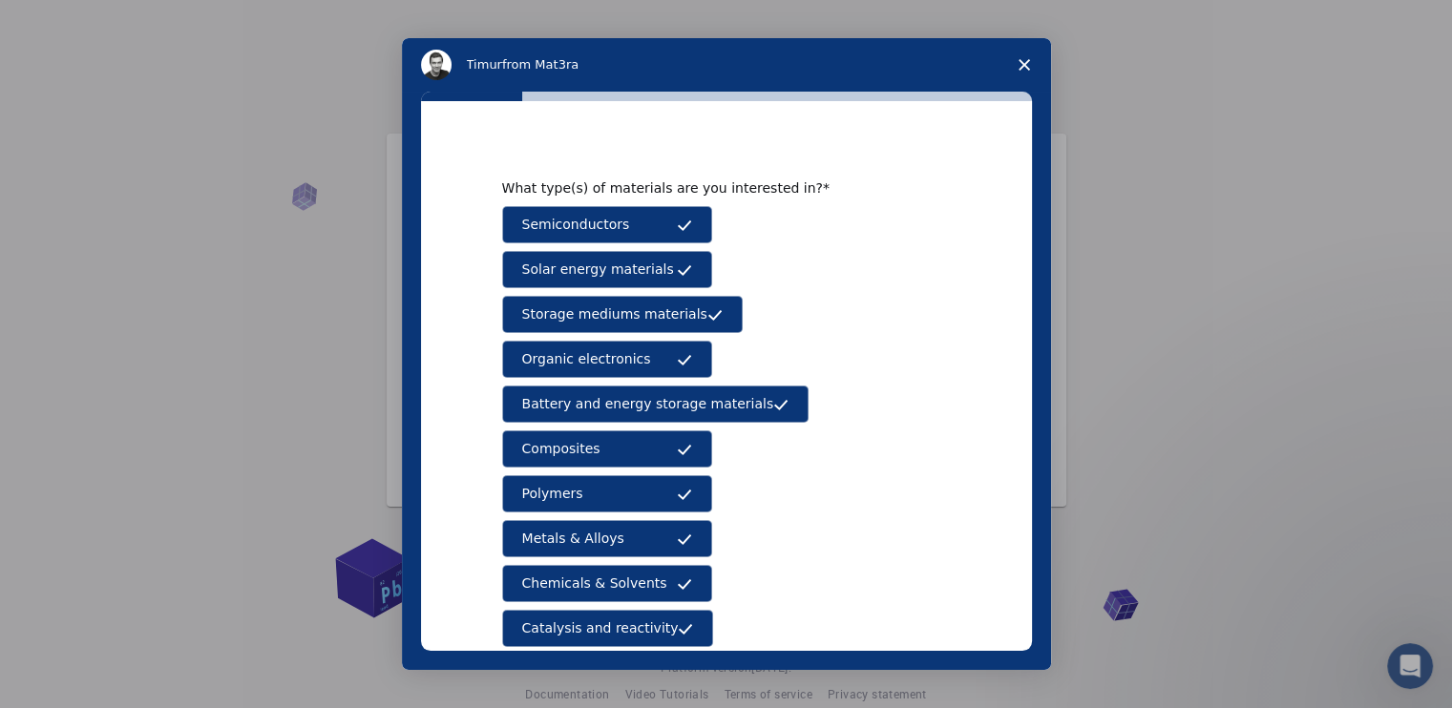
scroll to position [207, 0]
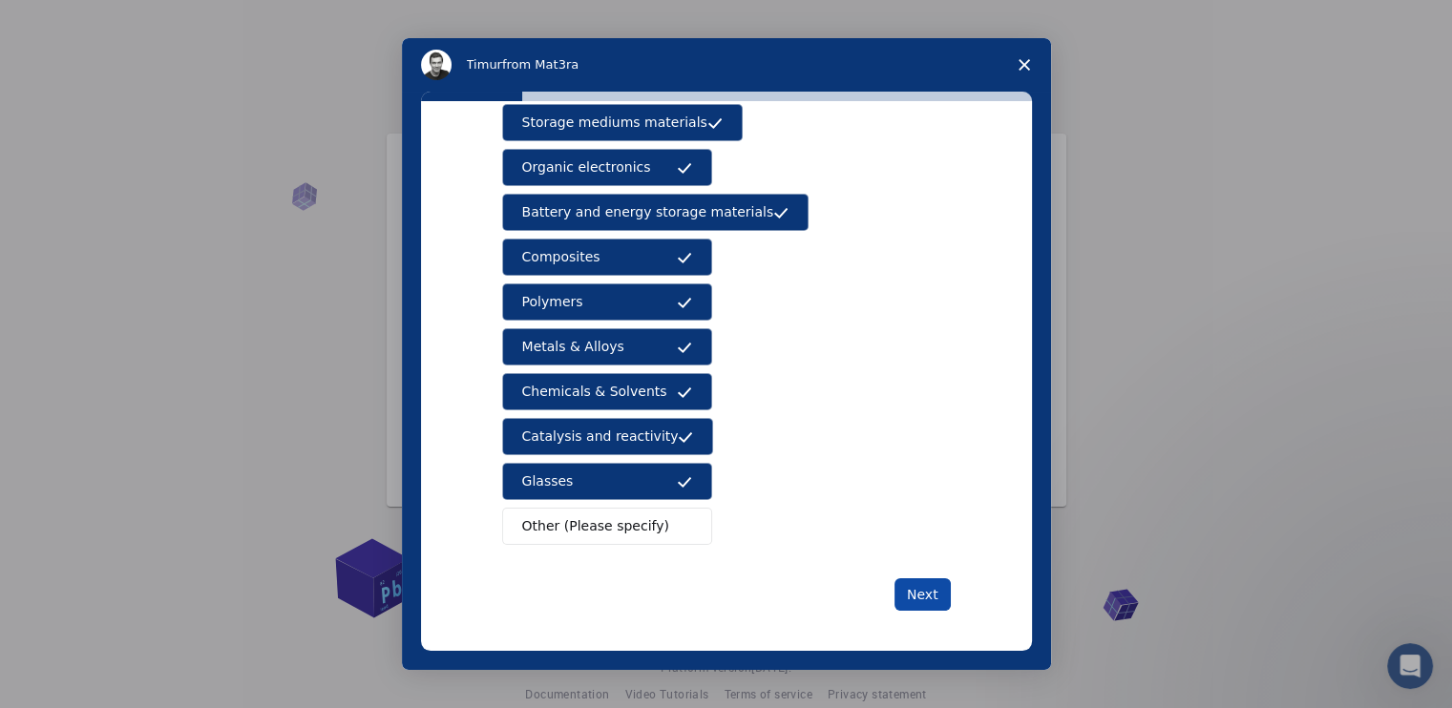
click at [927, 585] on button "Next" at bounding box center [922, 594] width 56 height 32
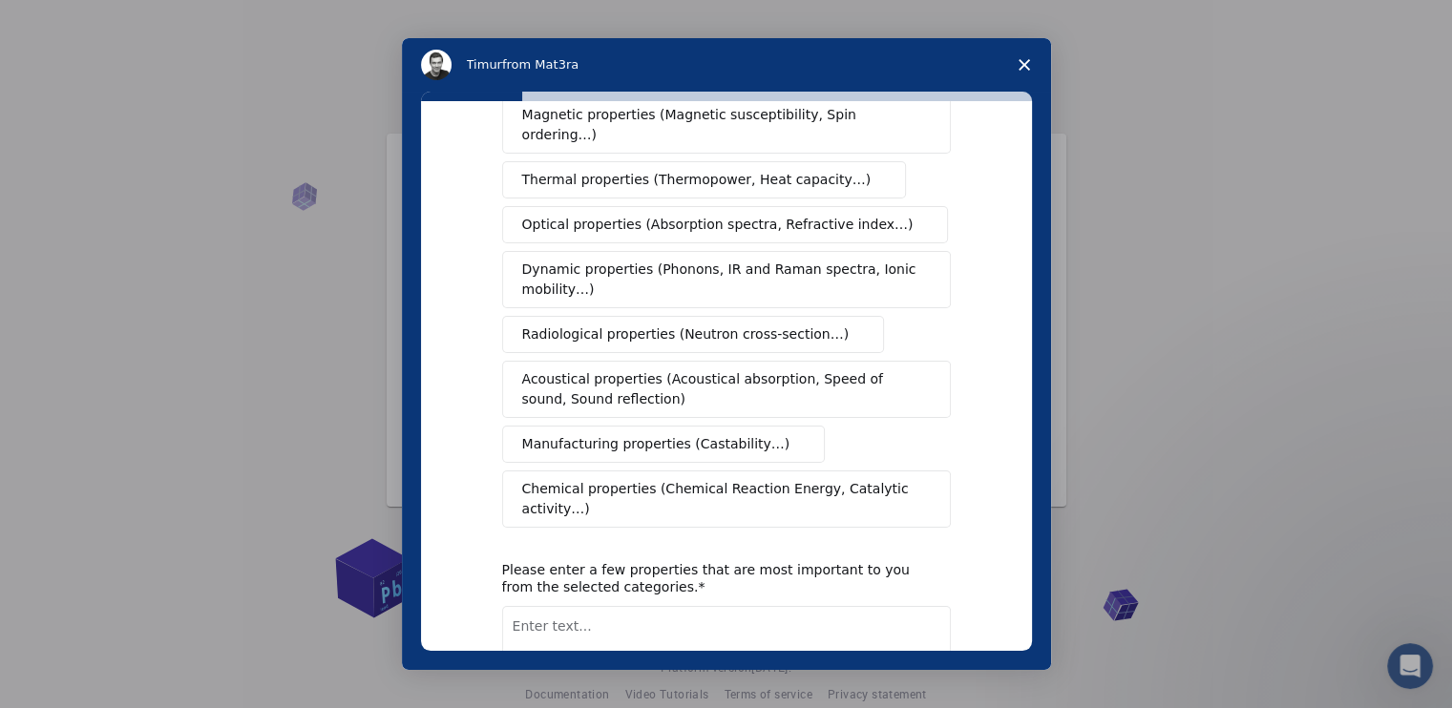
scroll to position [0, 0]
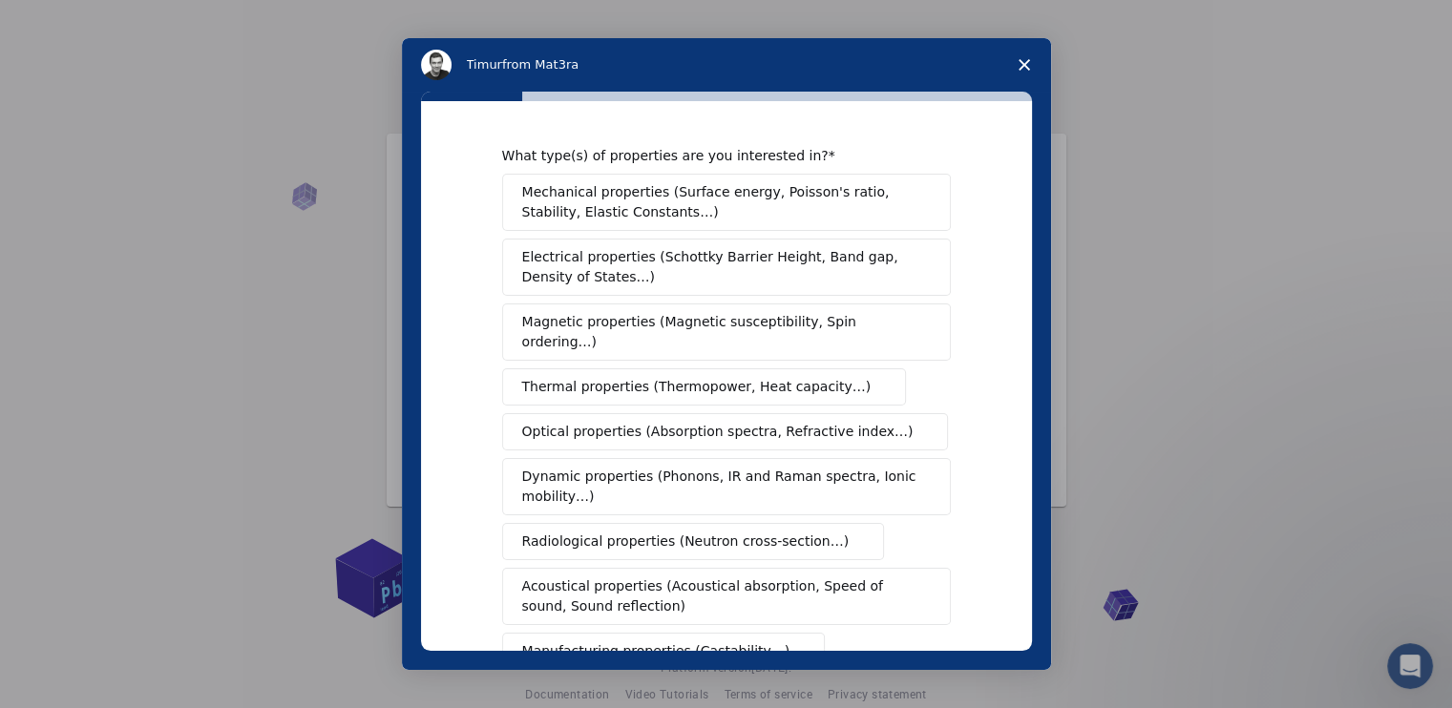
click at [661, 205] on span "Mechanical properties (Surface energy, Poisson's ratio, Stability, Elastic Cons…" at bounding box center [721, 202] width 398 height 40
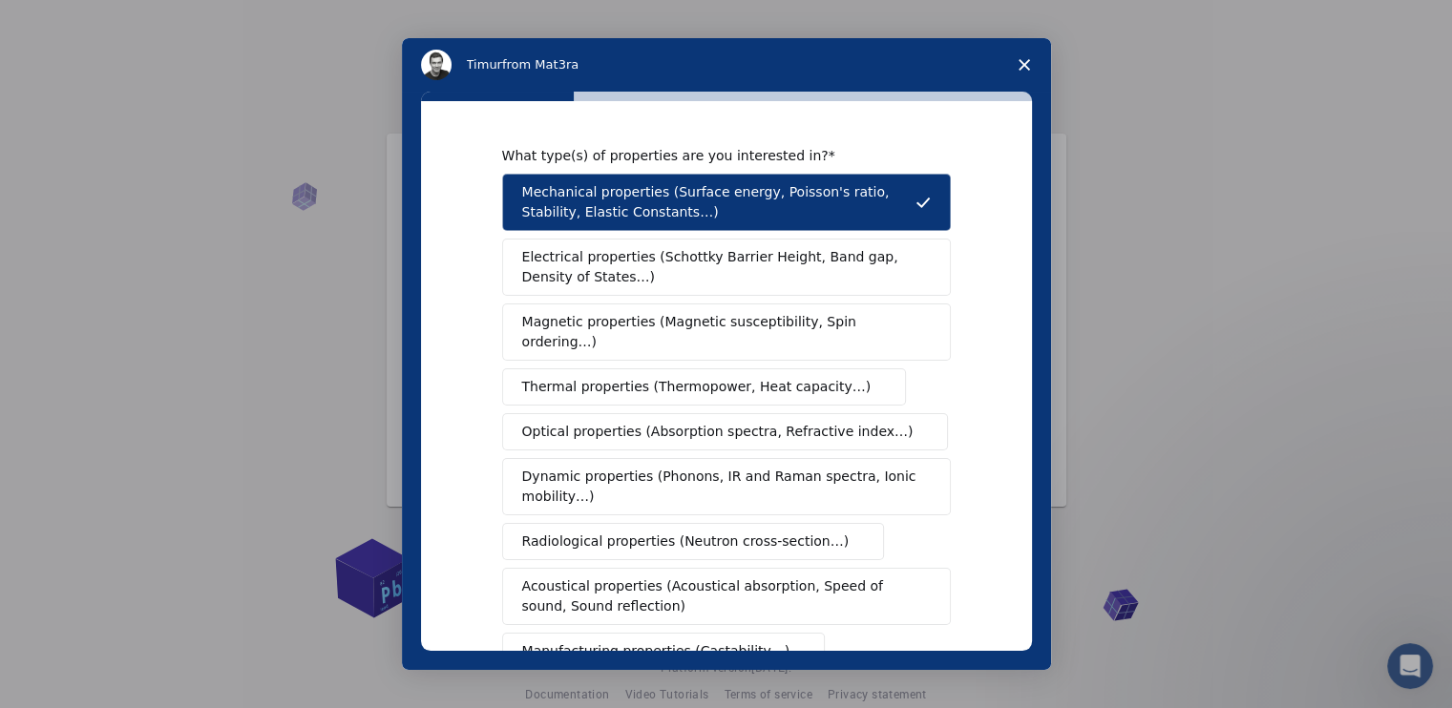
click at [660, 251] on span "Electrical properties (Schottky Barrier Height, Band gap, Density of States…)" at bounding box center [720, 267] width 397 height 40
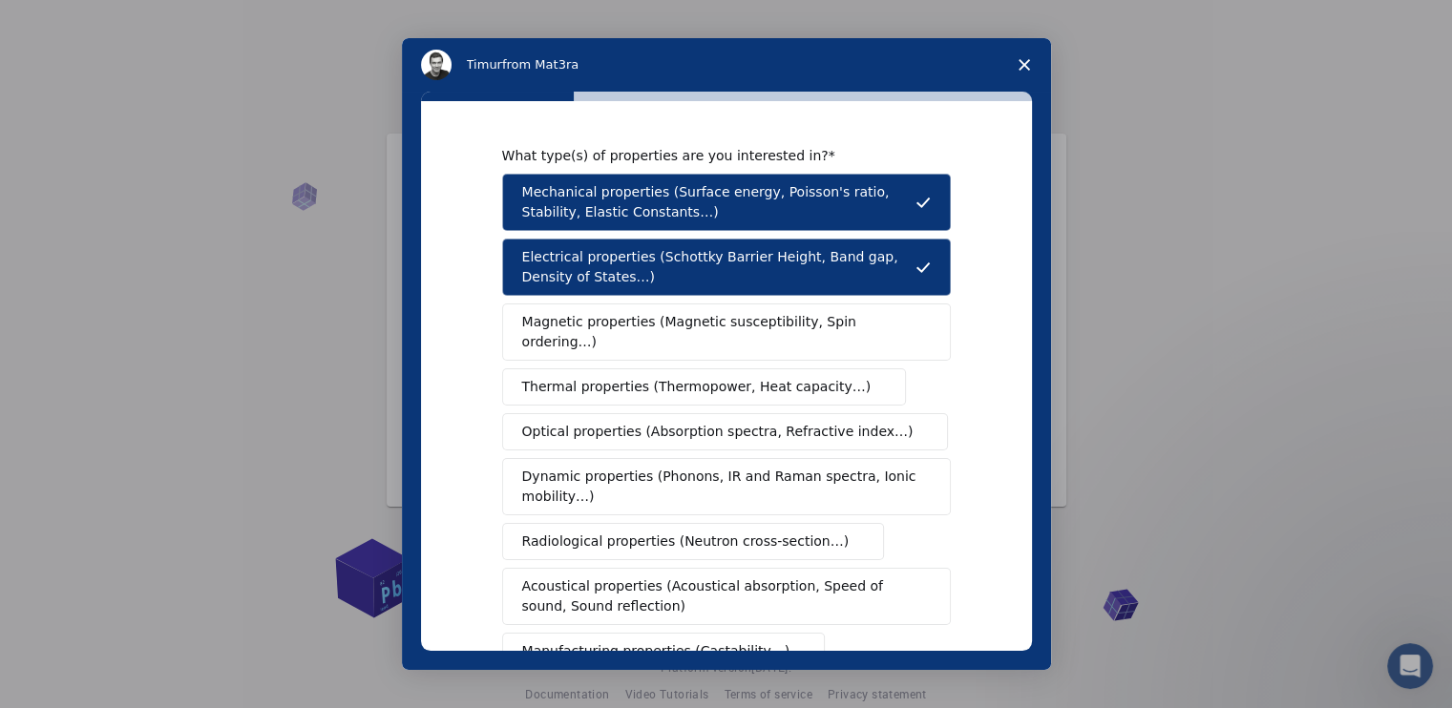
click at [639, 377] on span "Thermal properties (Thermopower, Heat capacity…)" at bounding box center [696, 387] width 349 height 20
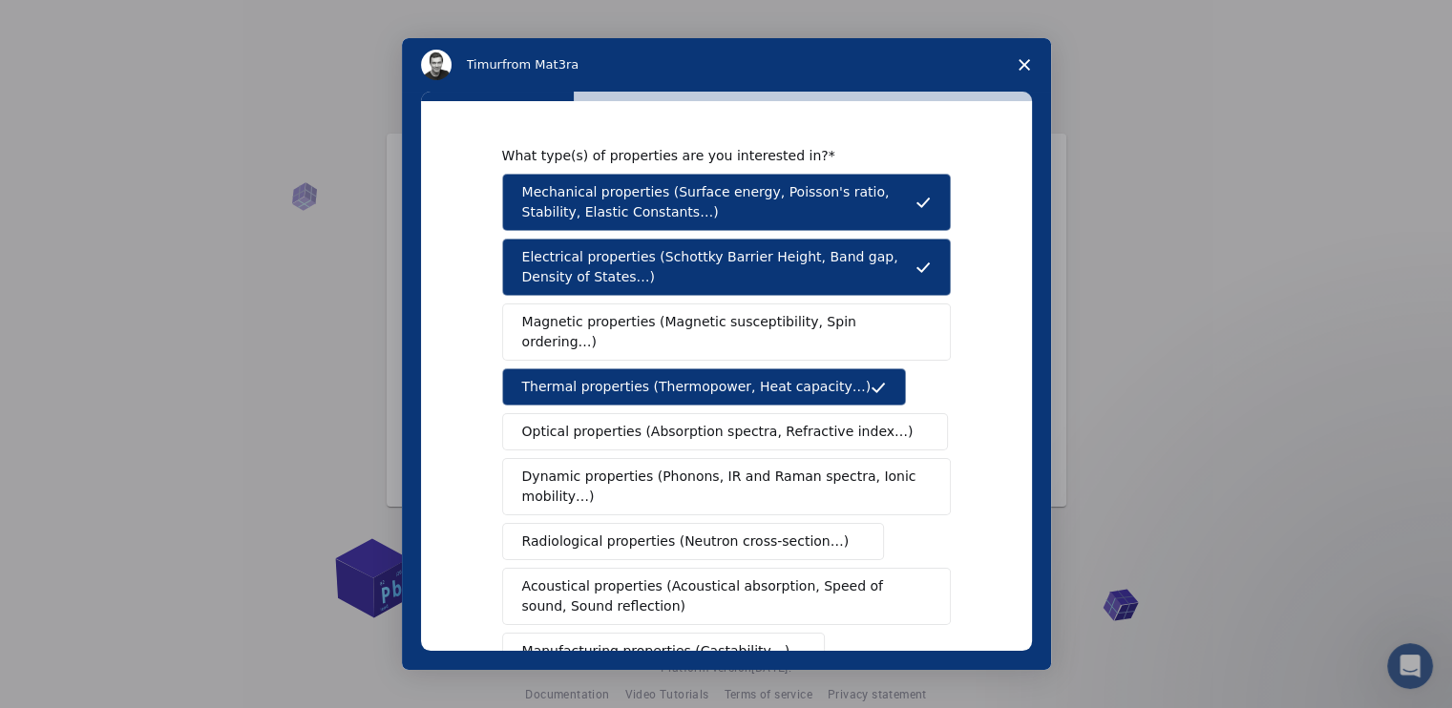
click at [599, 318] on span "Magnetic properties (Magnetic susceptibility, Spin ordering…)" at bounding box center [719, 332] width 394 height 40
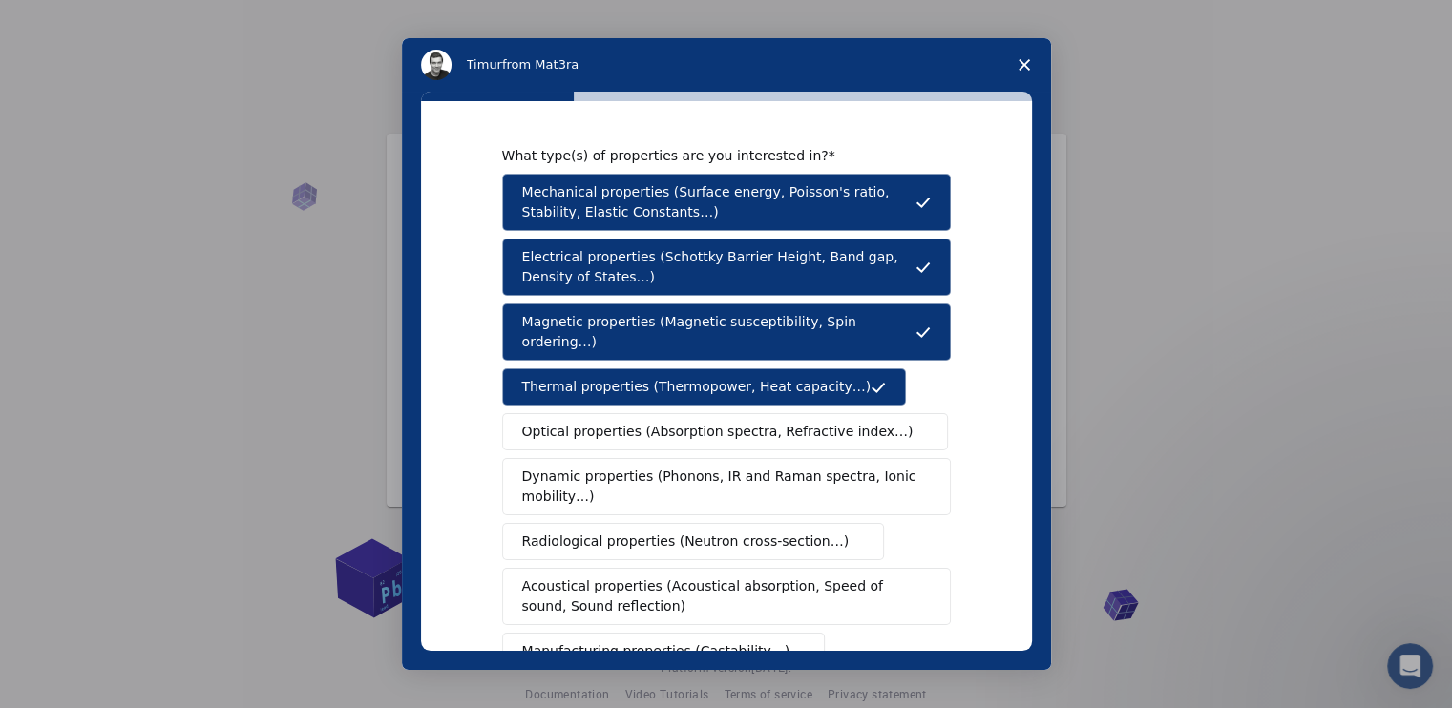
click at [601, 422] on span "Optical properties (Absorption spectra, Refractive index…)" at bounding box center [717, 432] width 391 height 20
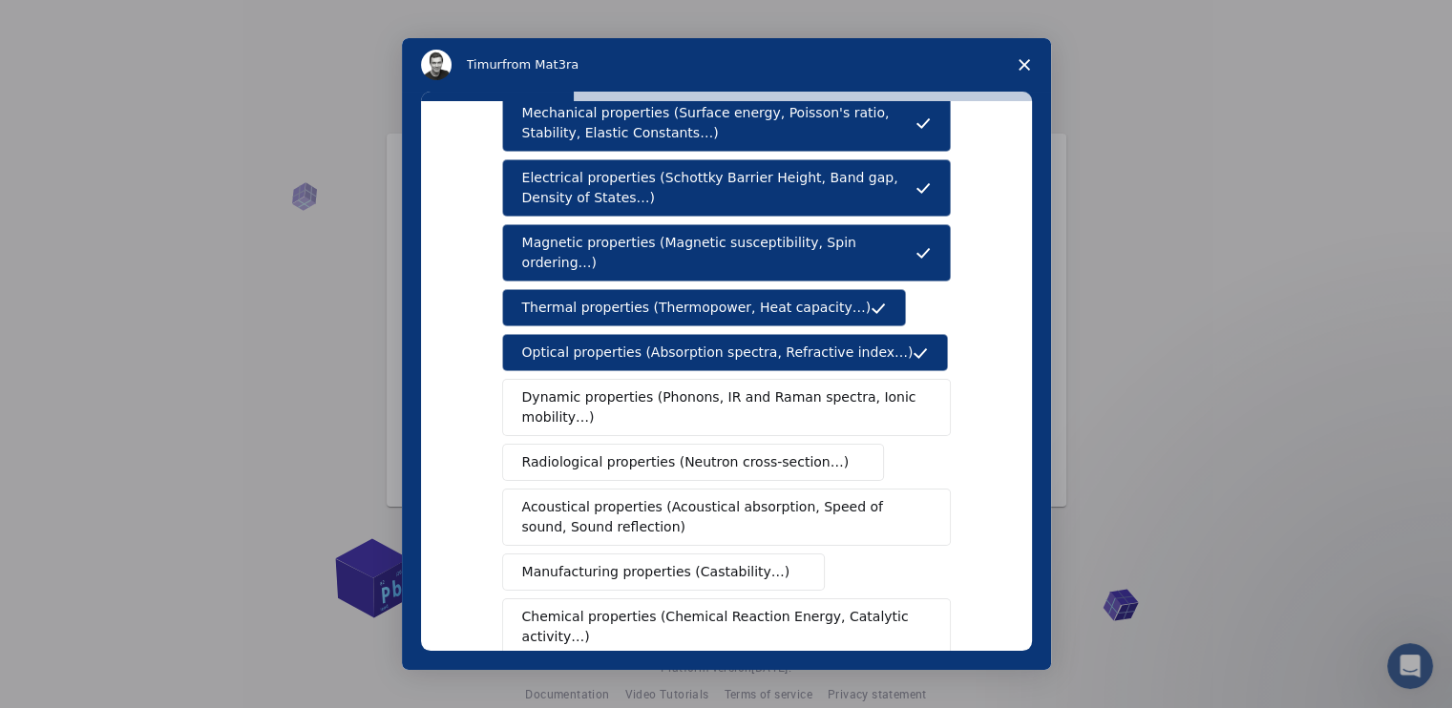
scroll to position [80, 0]
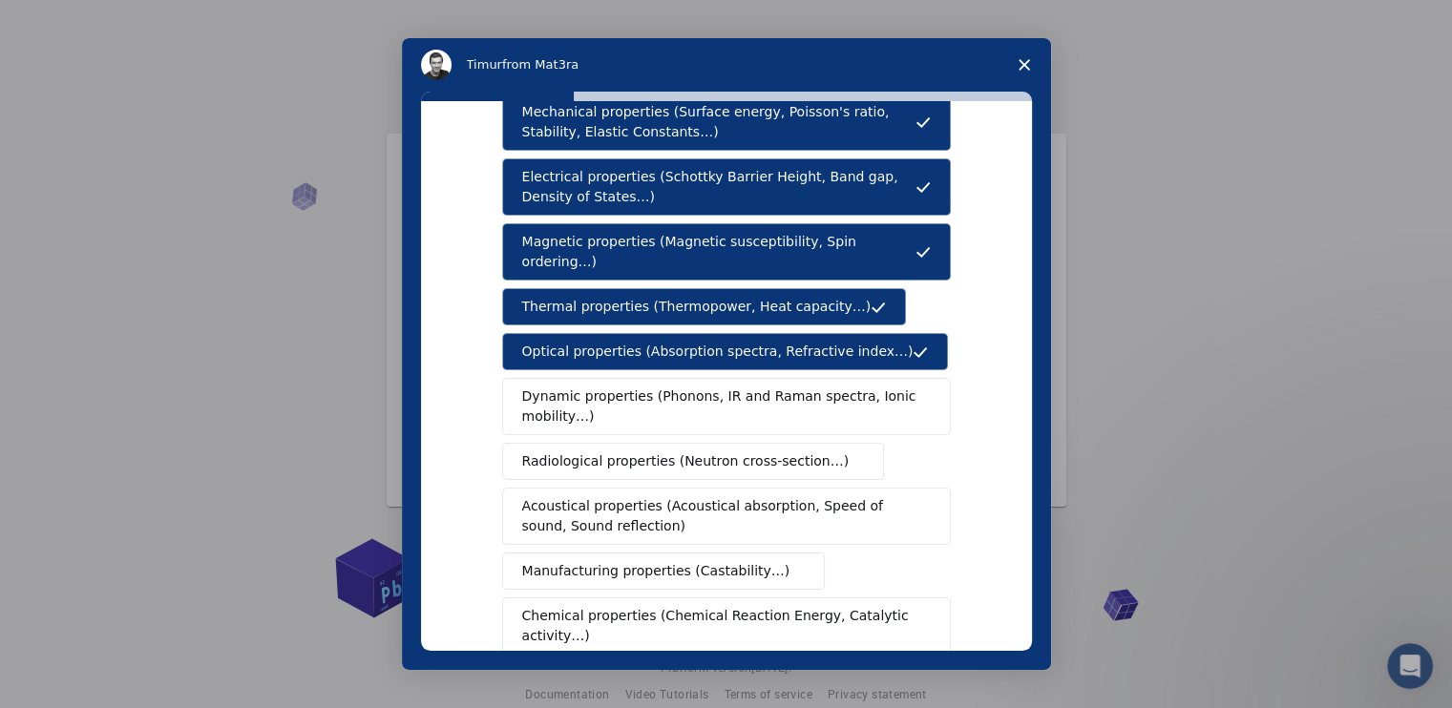
click at [626, 561] on span "Manufacturing properties (Castability…)" at bounding box center [656, 571] width 268 height 20
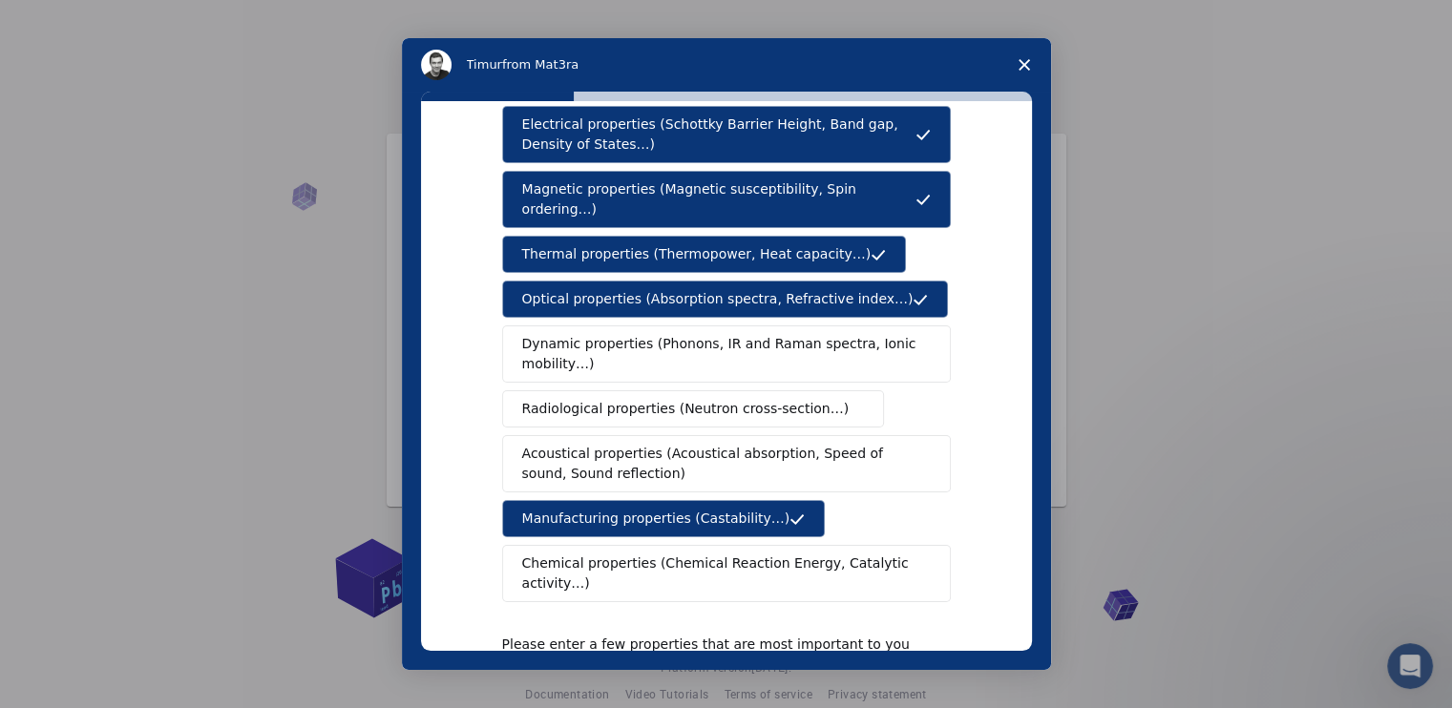
scroll to position [134, 0]
click at [626, 553] on span "Chemical properties (Chemical Reaction Energy, Catalytic activity…)" at bounding box center [719, 573] width 395 height 40
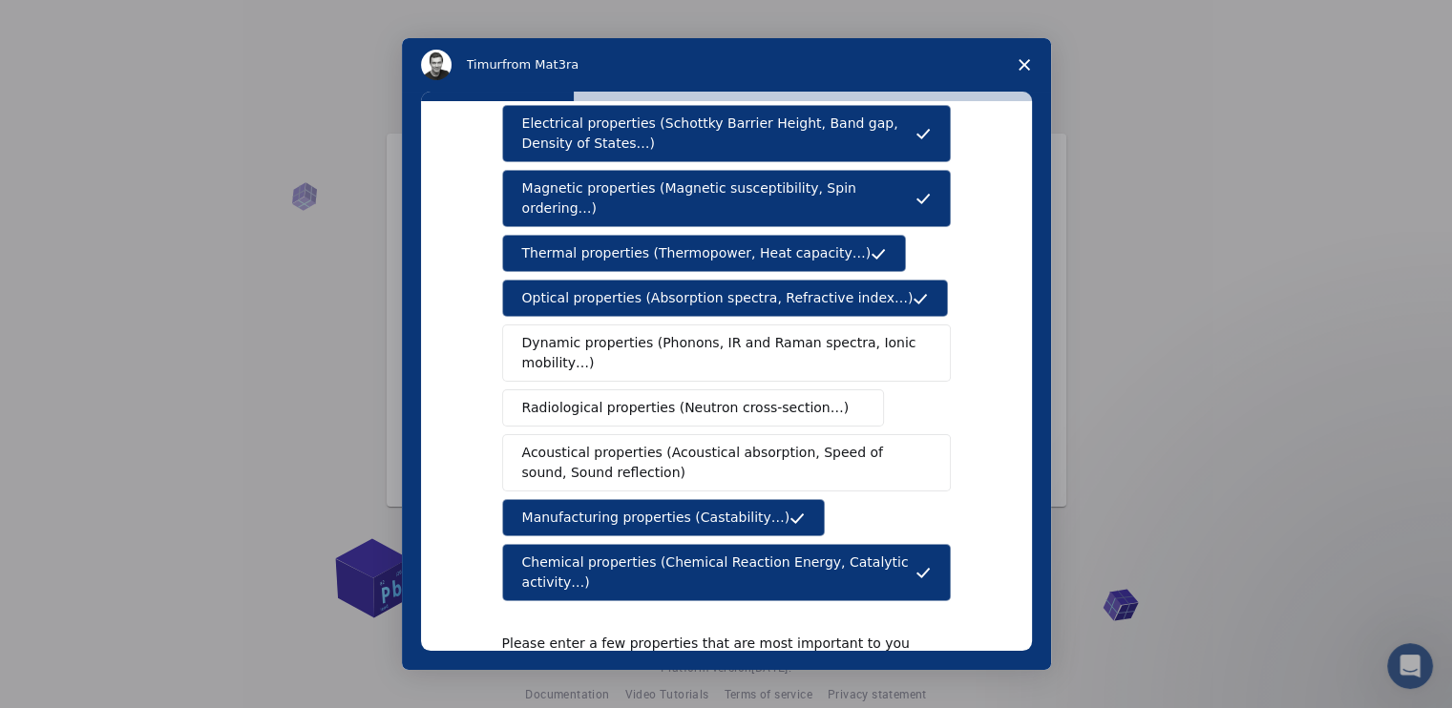
scroll to position [306, 0]
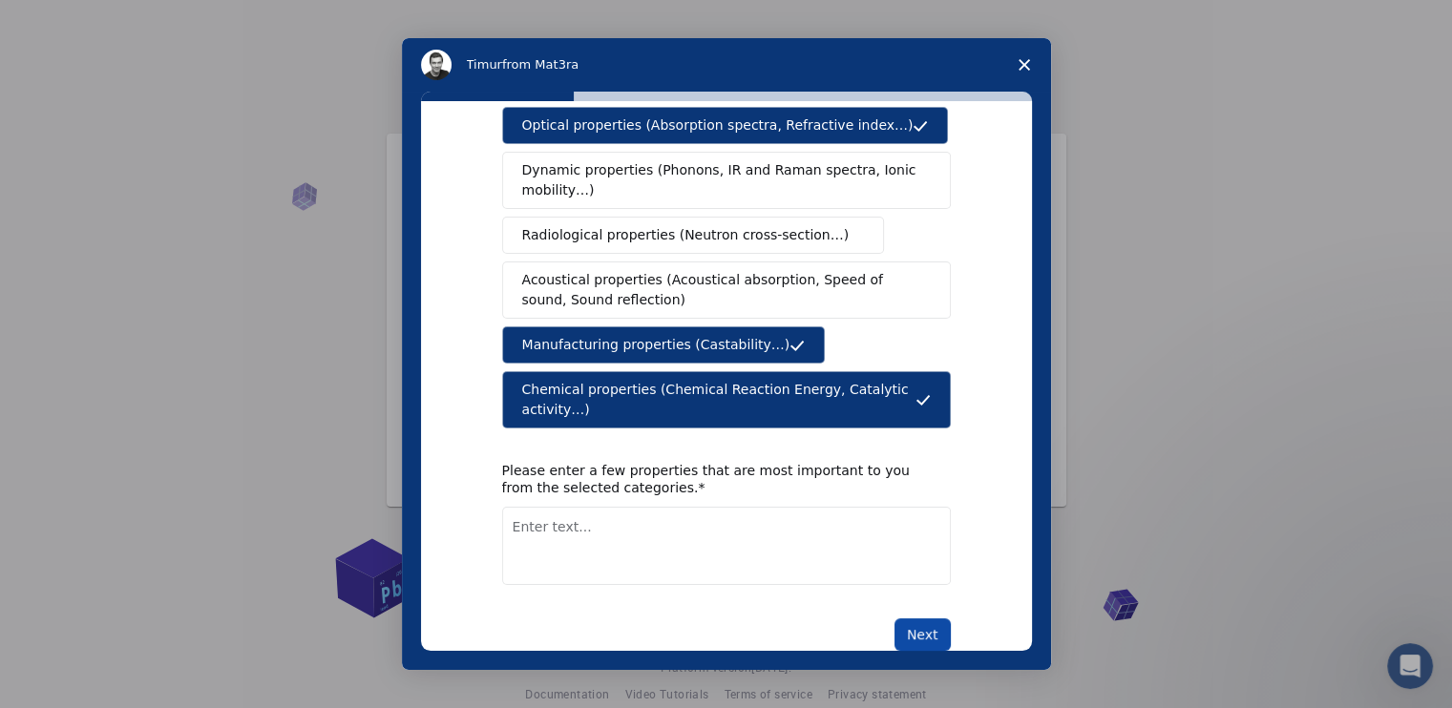
click at [916, 619] on button "Next" at bounding box center [922, 635] width 56 height 32
click at [694, 515] on textarea "Enter text..." at bounding box center [726, 546] width 449 height 78
type textarea "electric and mechanical"
click at [926, 619] on button "Next" at bounding box center [922, 635] width 56 height 32
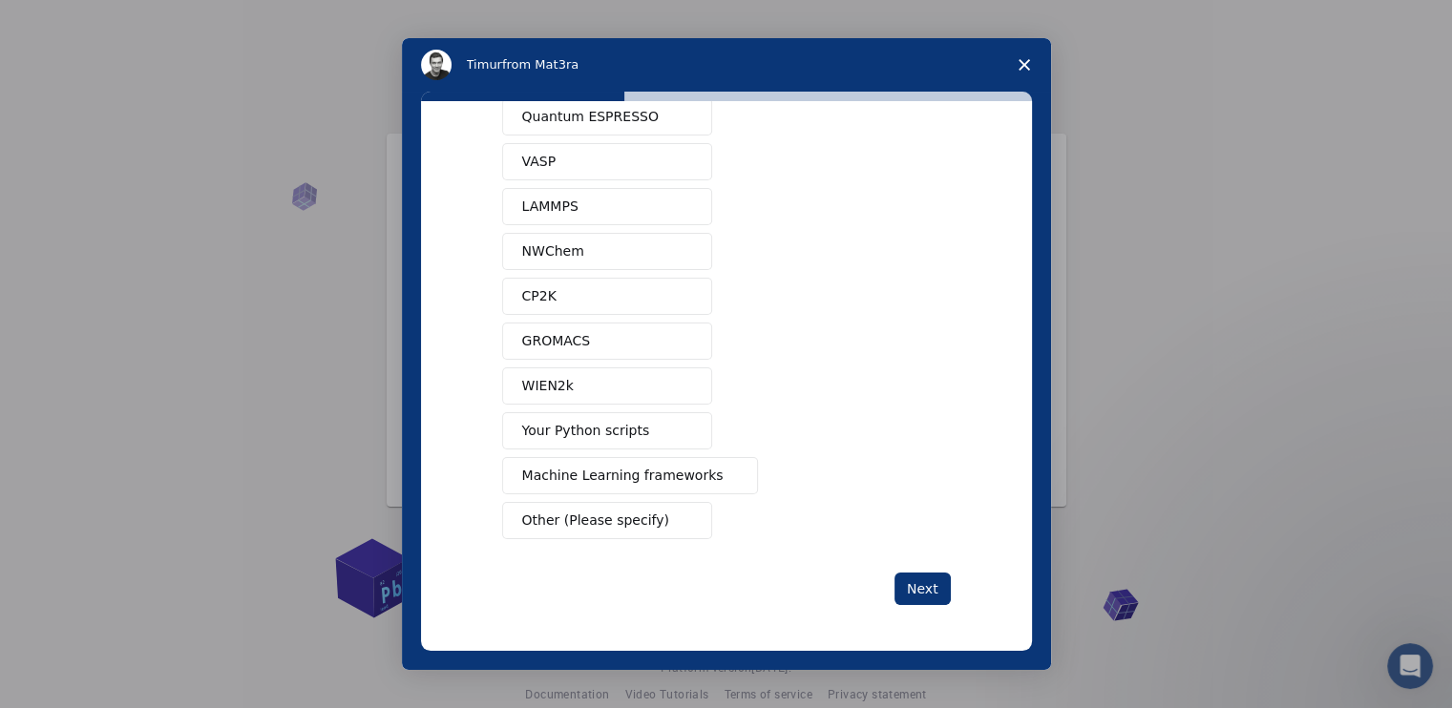
scroll to position [0, 0]
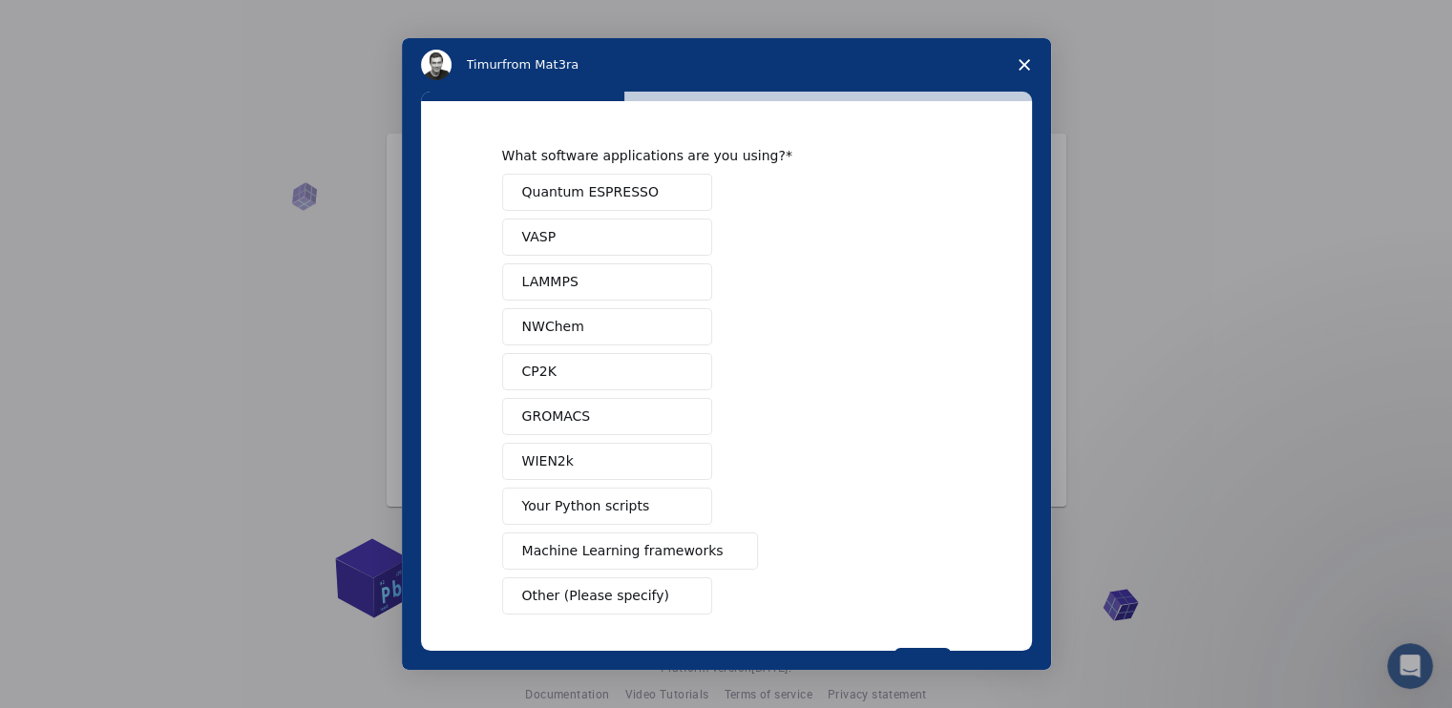
click at [584, 183] on span "Quantum ESPRESSO" at bounding box center [590, 192] width 137 height 20
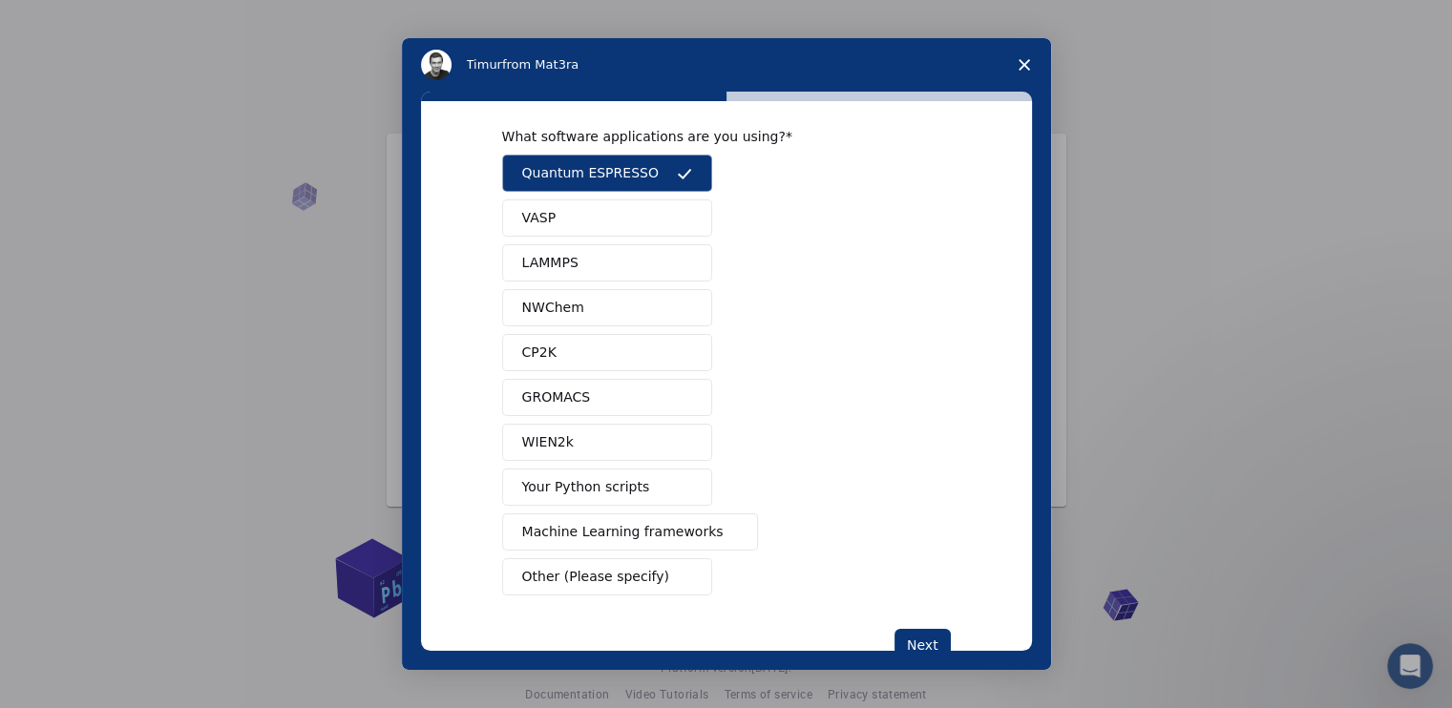
scroll to position [19, 0]
click at [588, 273] on button "LAMMPS" at bounding box center [607, 262] width 210 height 37
click at [599, 305] on button "NWChem" at bounding box center [607, 307] width 210 height 37
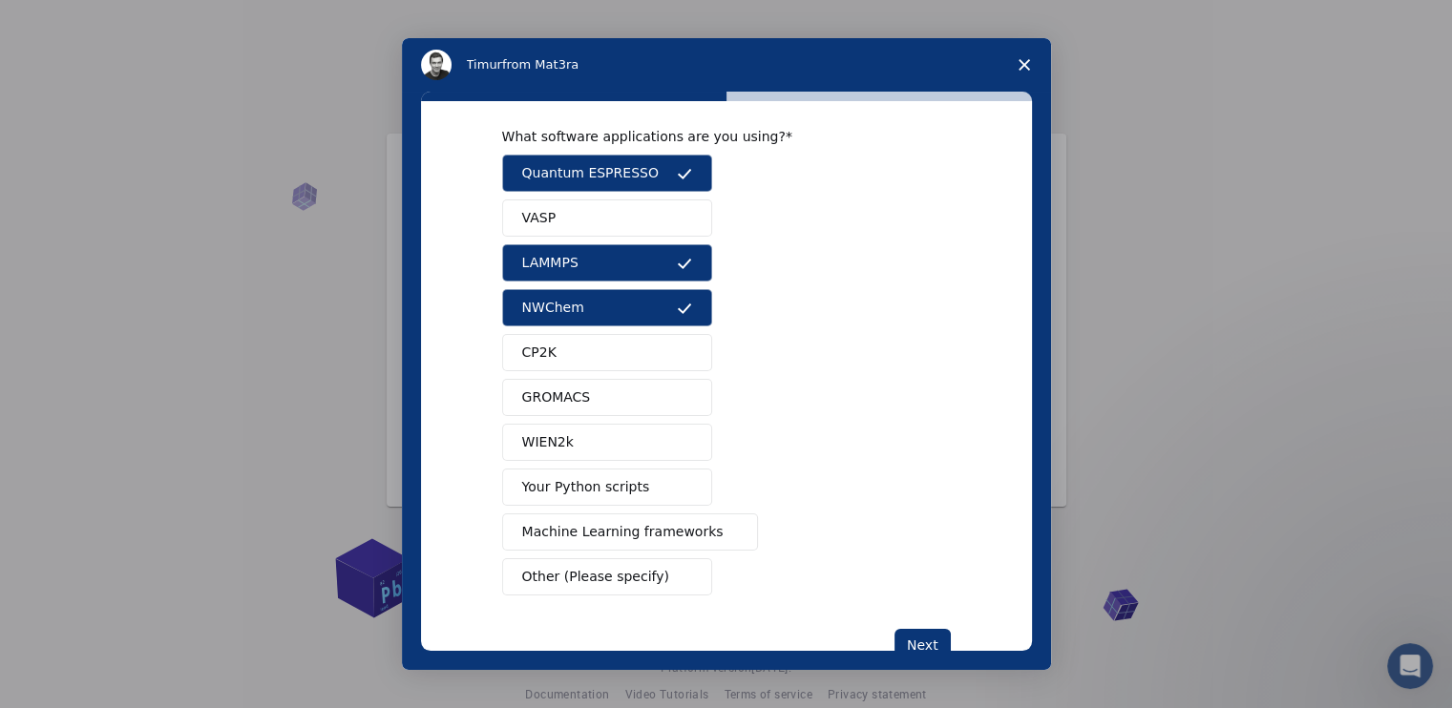
click at [599, 399] on button "GROMACS" at bounding box center [607, 397] width 210 height 37
click at [655, 527] on span "Machine Learning frameworks" at bounding box center [622, 532] width 201 height 20
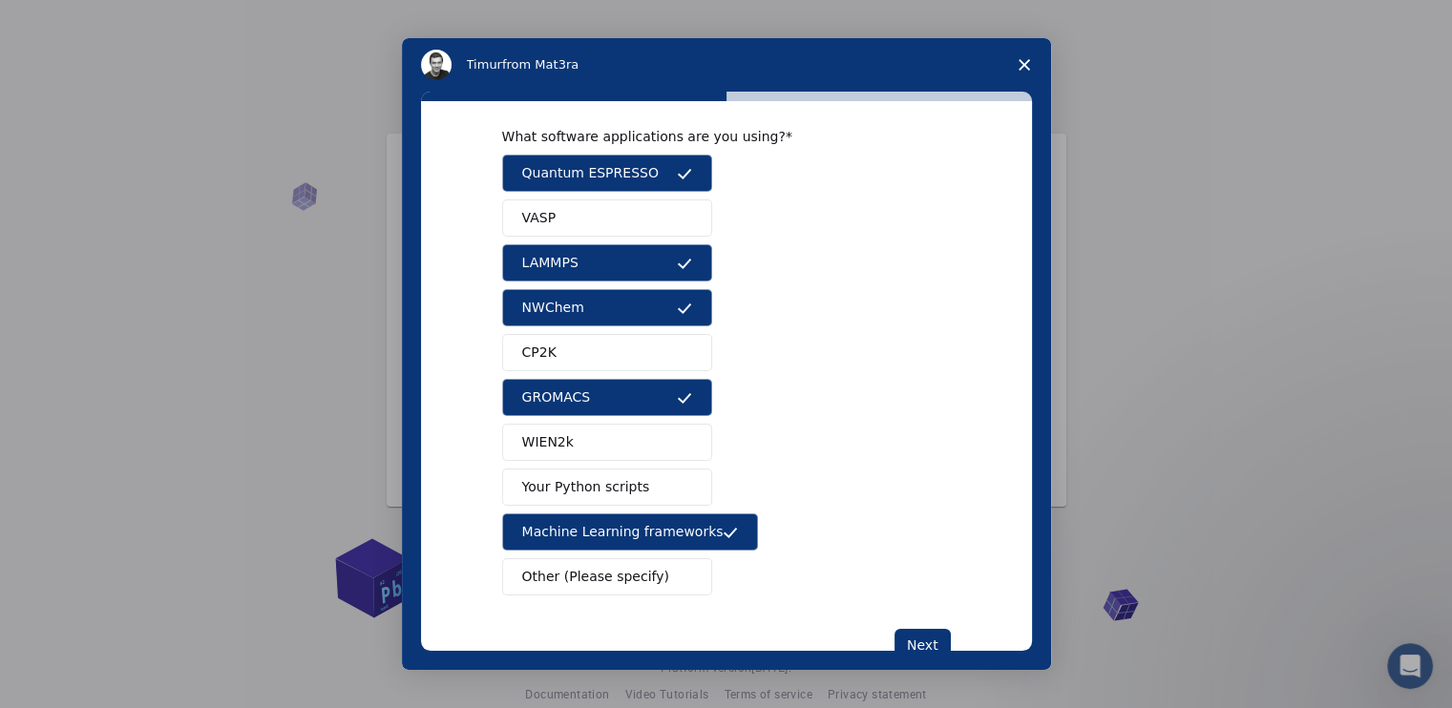
click at [611, 229] on button "VASP" at bounding box center [607, 218] width 210 height 37
click at [637, 361] on button "CP2K" at bounding box center [607, 352] width 210 height 37
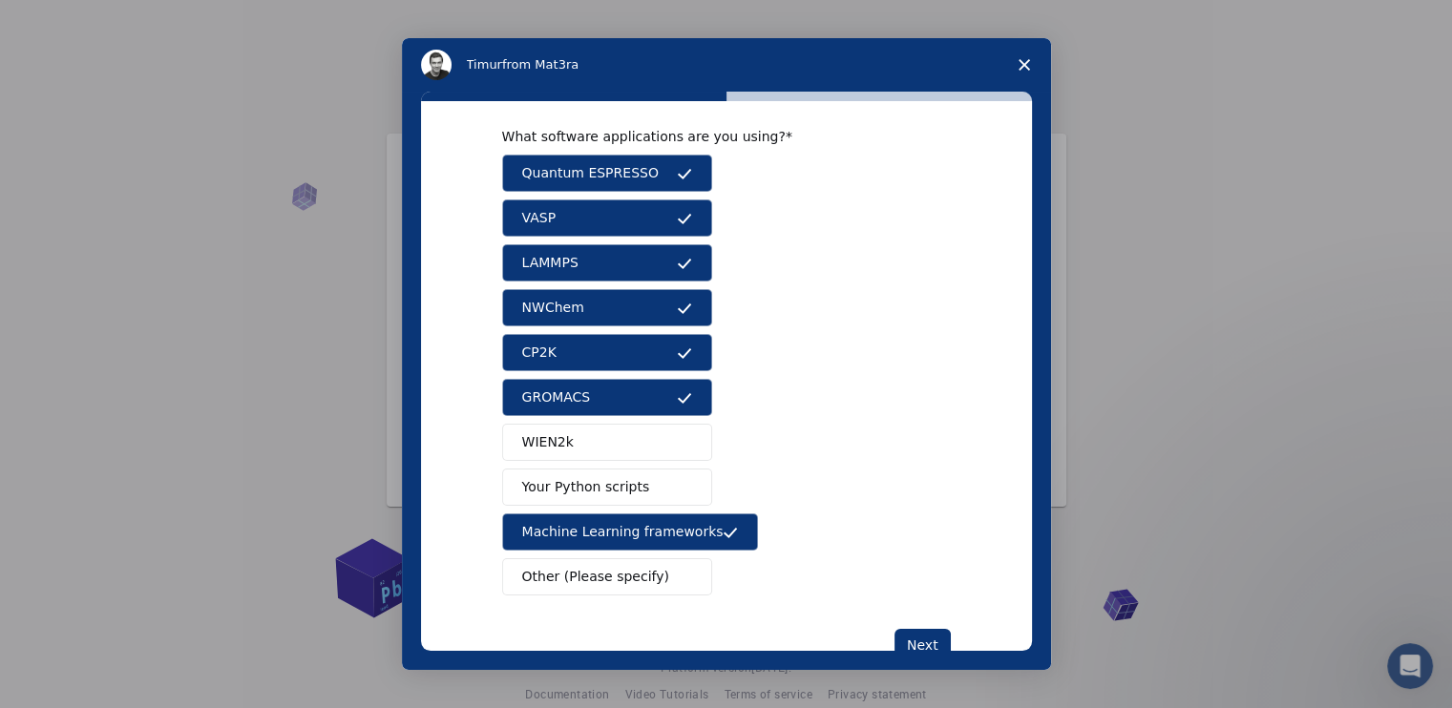
scroll to position [71, 0]
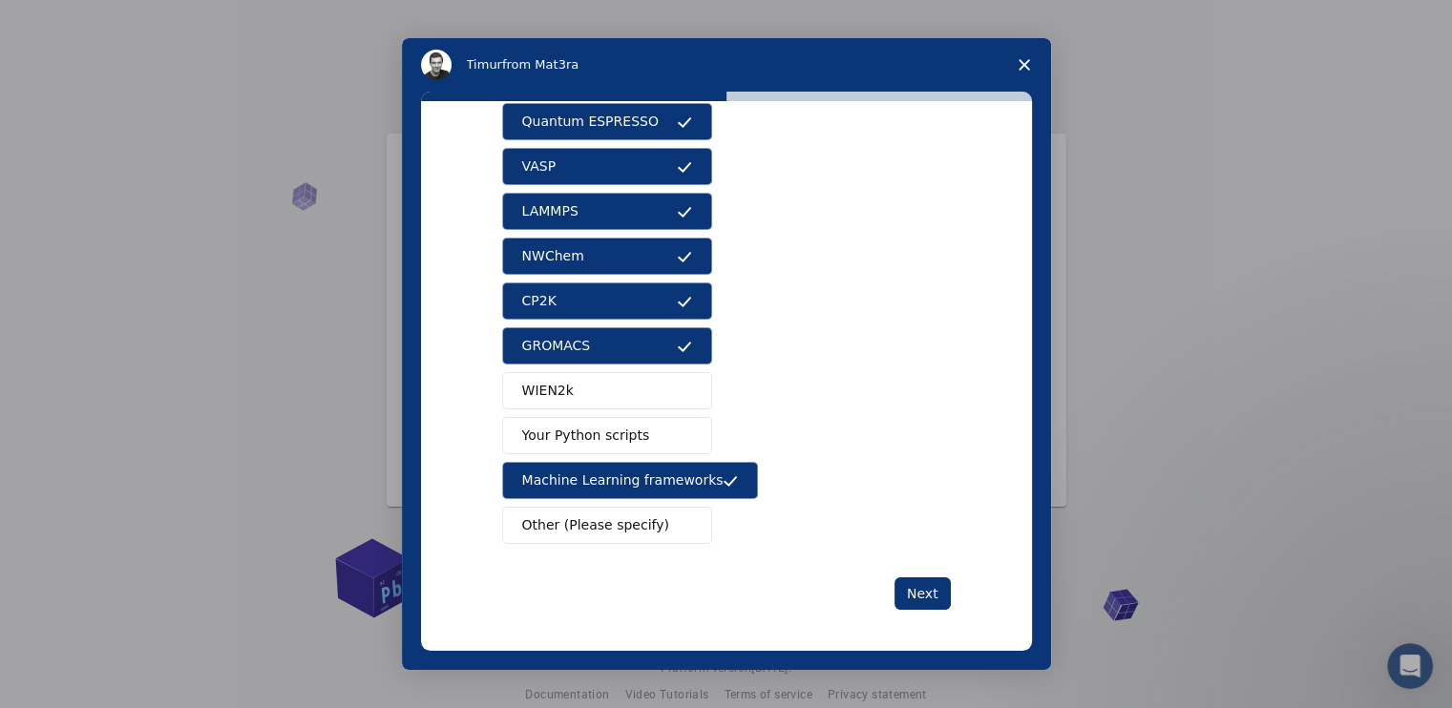
click at [660, 403] on button "WIEN2k" at bounding box center [607, 390] width 210 height 37
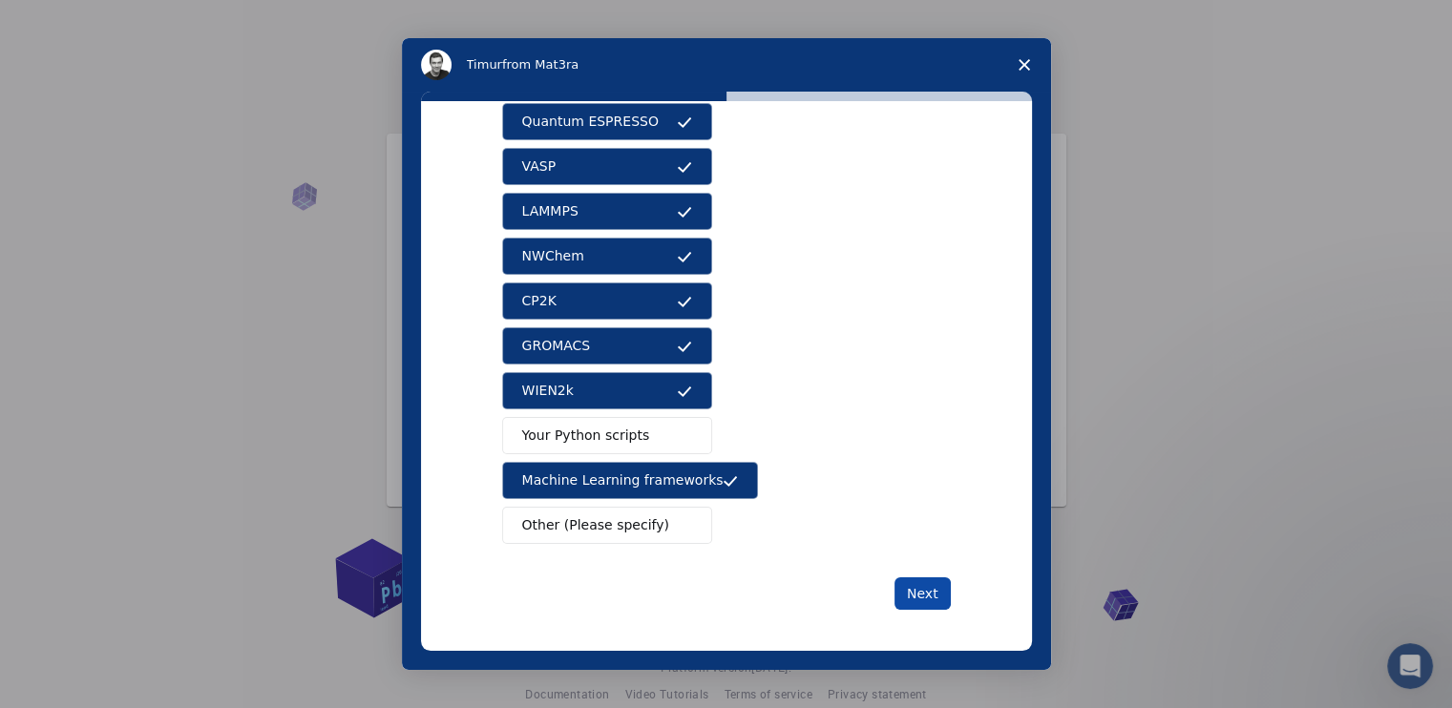
click at [928, 593] on button "Next" at bounding box center [922, 594] width 56 height 32
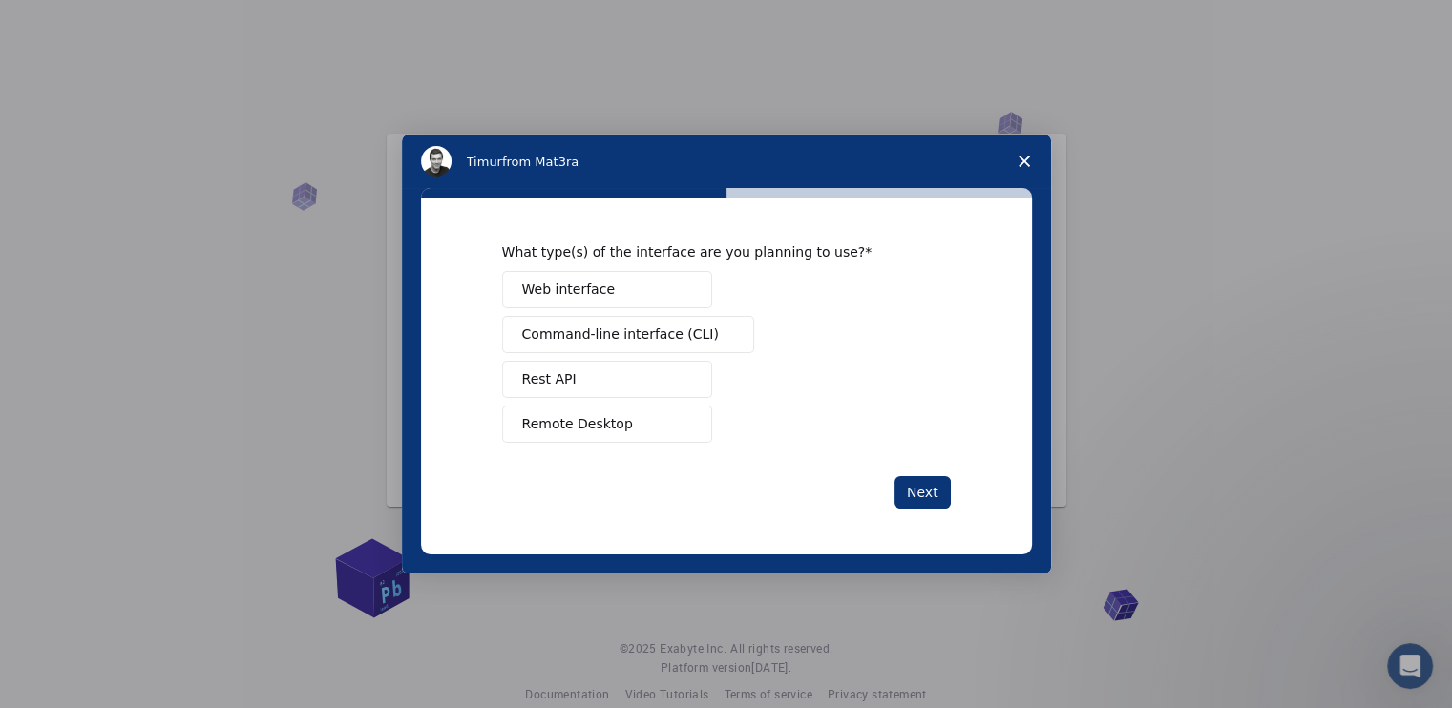
scroll to position [0, 0]
click at [594, 415] on span "Remote Desktop" at bounding box center [577, 424] width 111 height 20
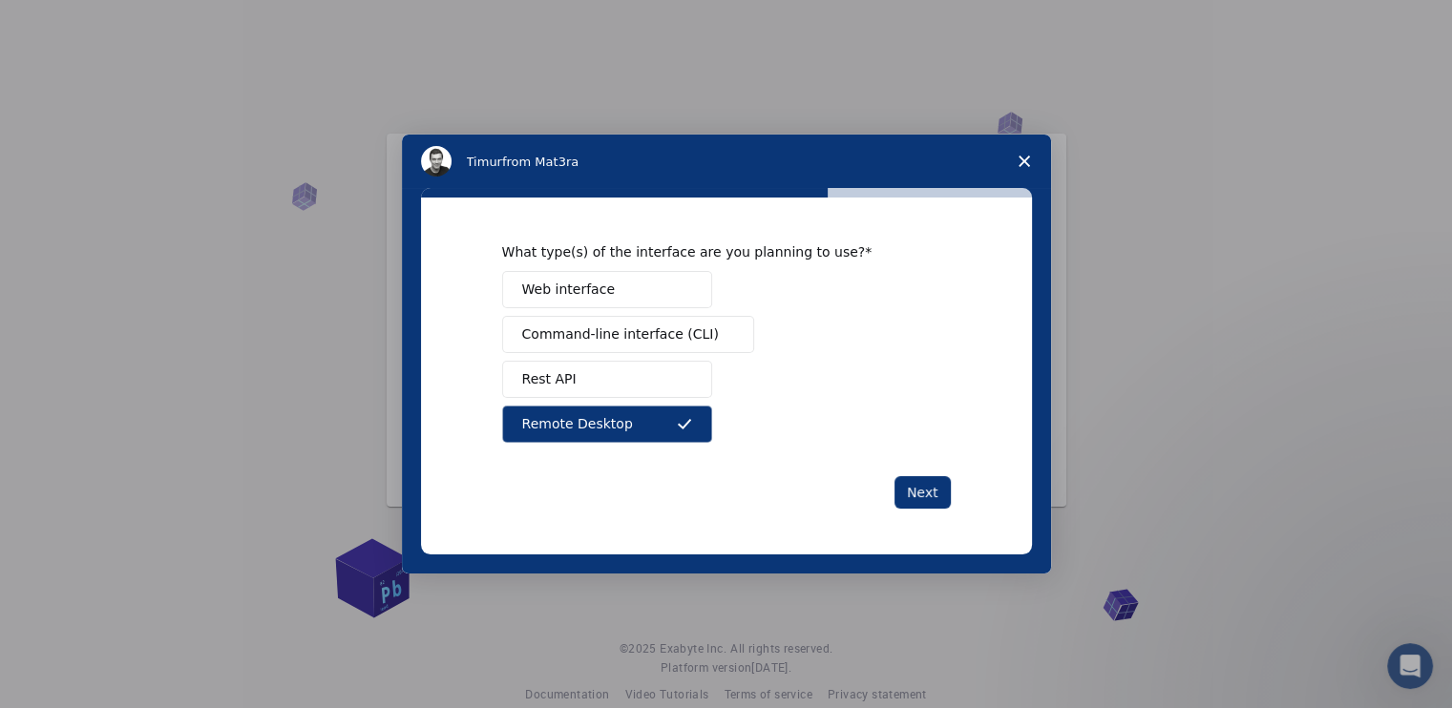
click at [619, 293] on button "Web interface" at bounding box center [607, 289] width 210 height 37
click at [621, 320] on button "Command-line interface (CLI)" at bounding box center [628, 334] width 252 height 37
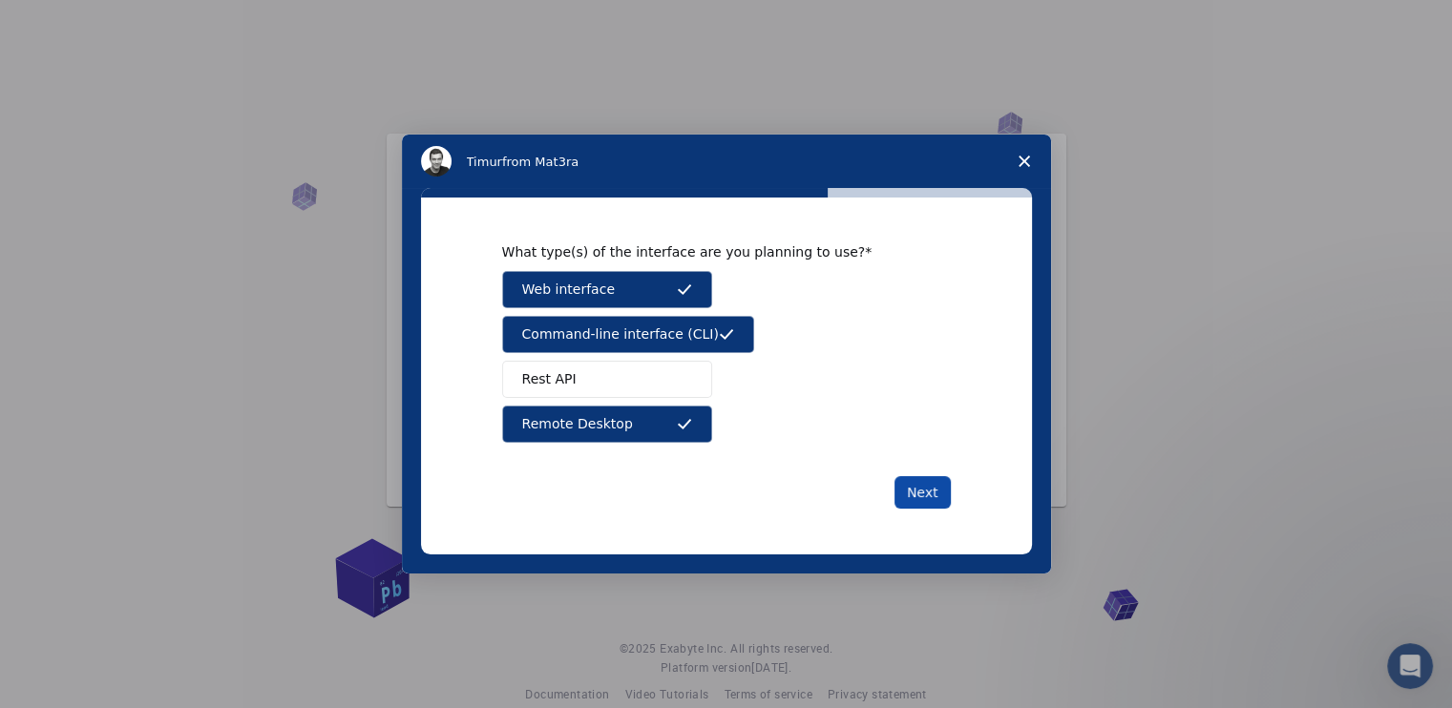
click at [937, 503] on button "Next" at bounding box center [922, 492] width 56 height 32
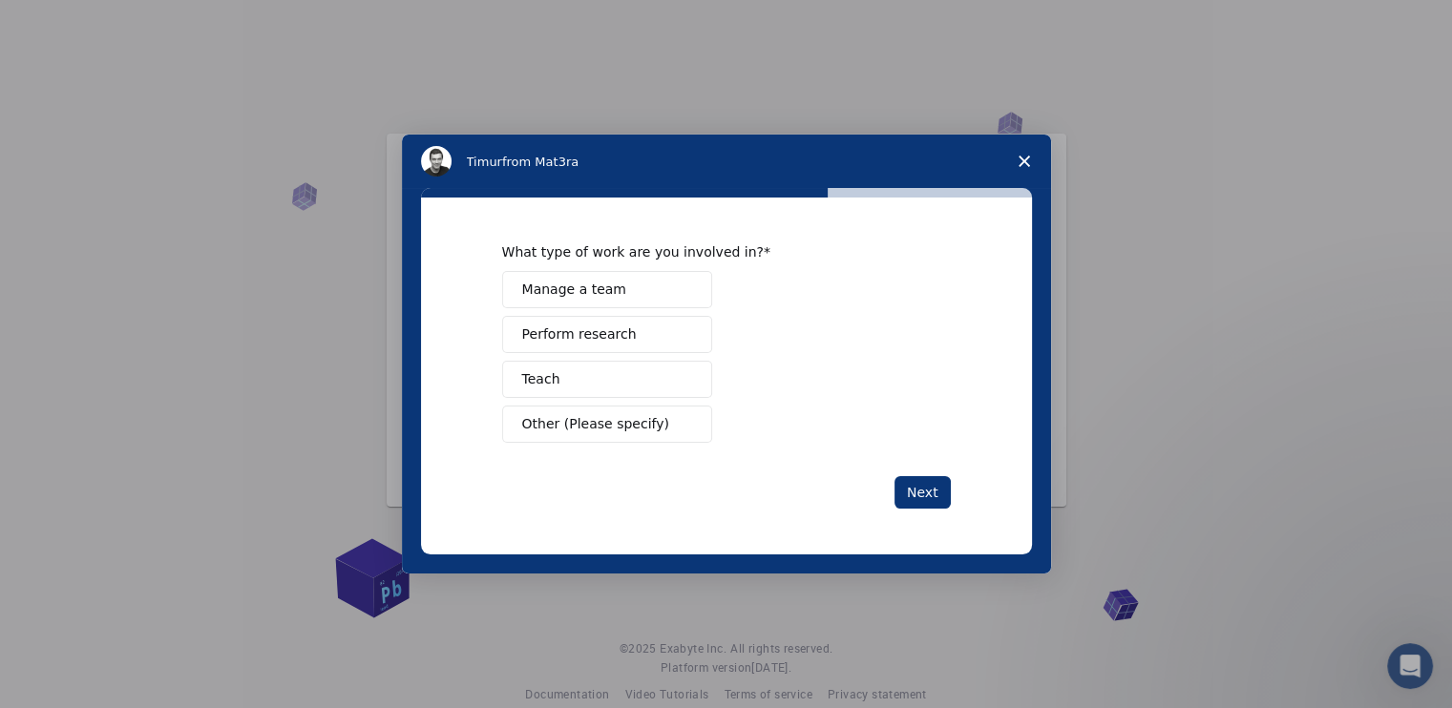
drag, startPoint x: 672, startPoint y: 335, endPoint x: 589, endPoint y: 322, distance: 84.1
click at [589, 322] on button "Perform research" at bounding box center [607, 334] width 210 height 37
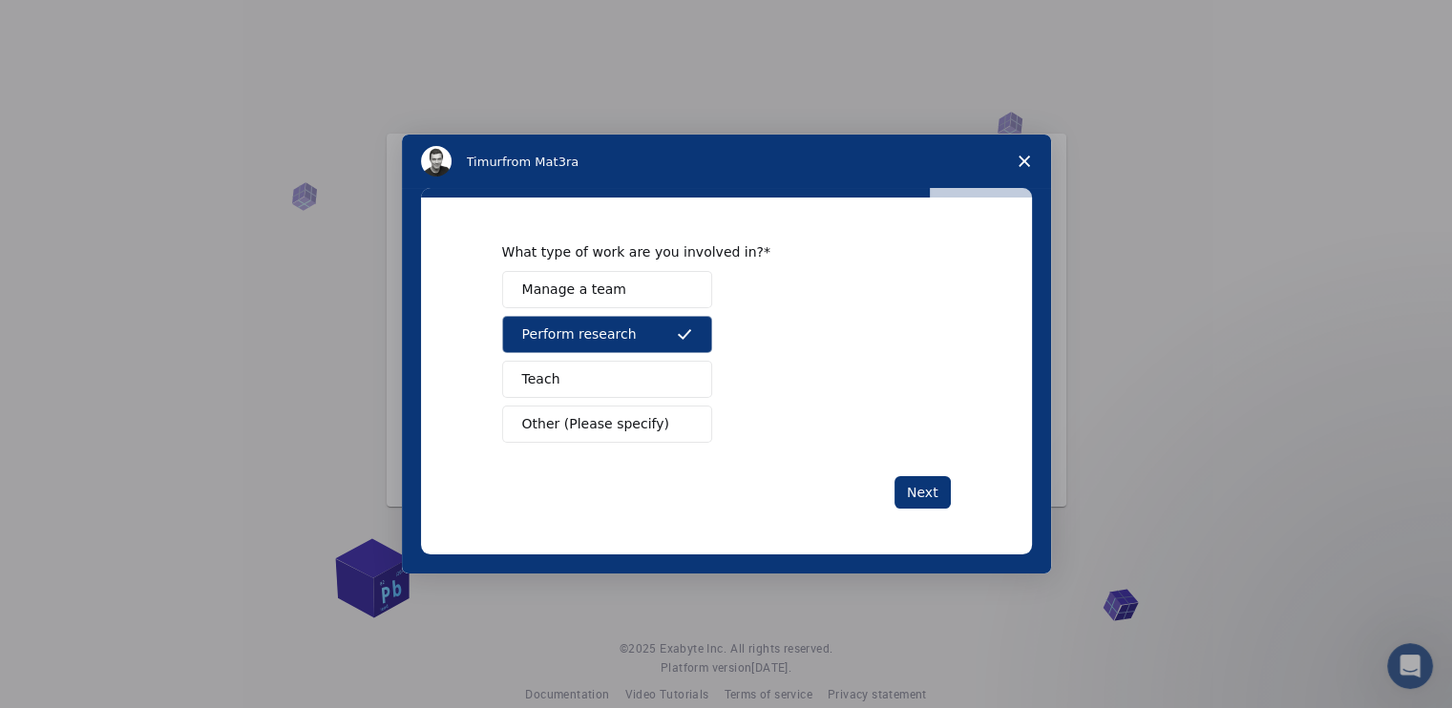
click at [592, 293] on span "Manage a team" at bounding box center [574, 290] width 104 height 20
click at [656, 425] on button "Other (Please specify)" at bounding box center [607, 424] width 210 height 37
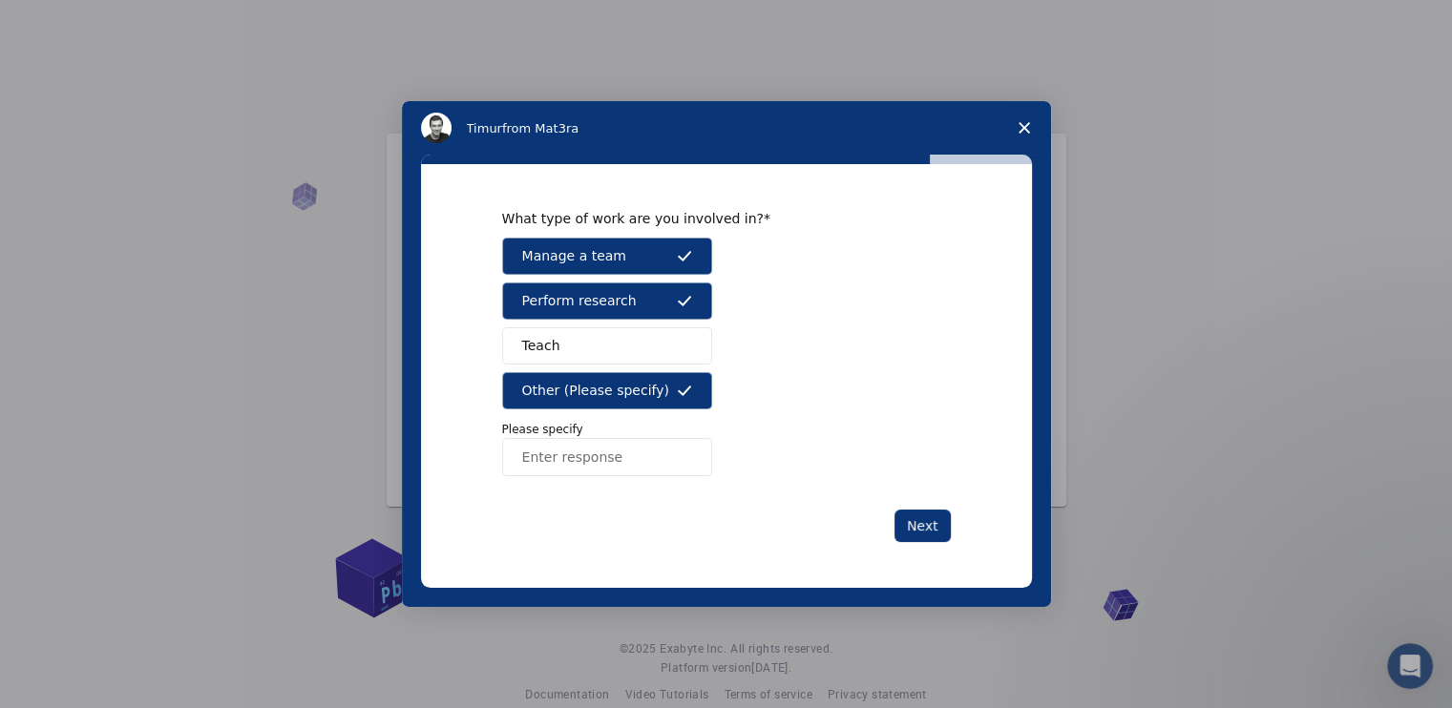
click at [603, 457] on input "Enter response" at bounding box center [607, 457] width 210 height 38
type input "personal hobby"
click at [915, 519] on button "Next" at bounding box center [922, 526] width 56 height 32
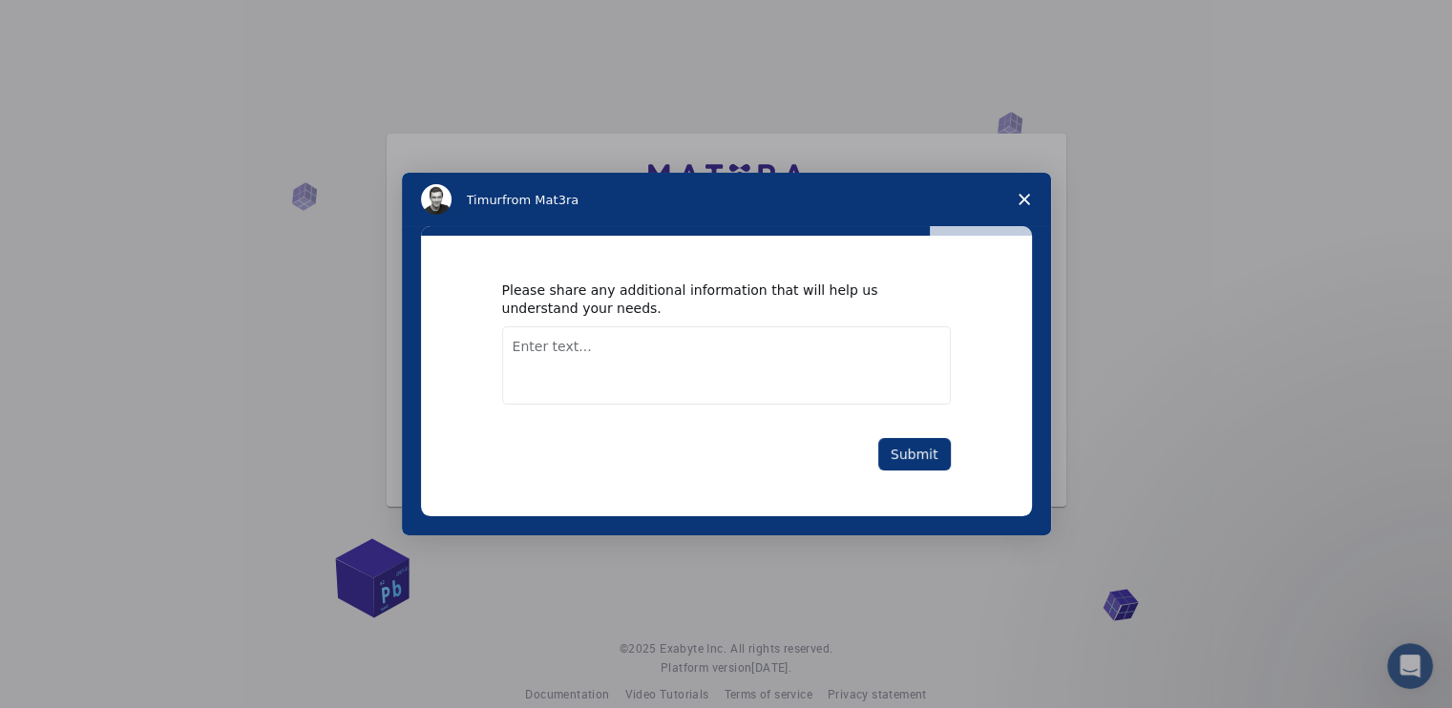
click at [582, 335] on textarea "Enter text..." at bounding box center [726, 365] width 449 height 78
type textarea "engineering student"
click at [920, 446] on button "Submit" at bounding box center [914, 454] width 73 height 32
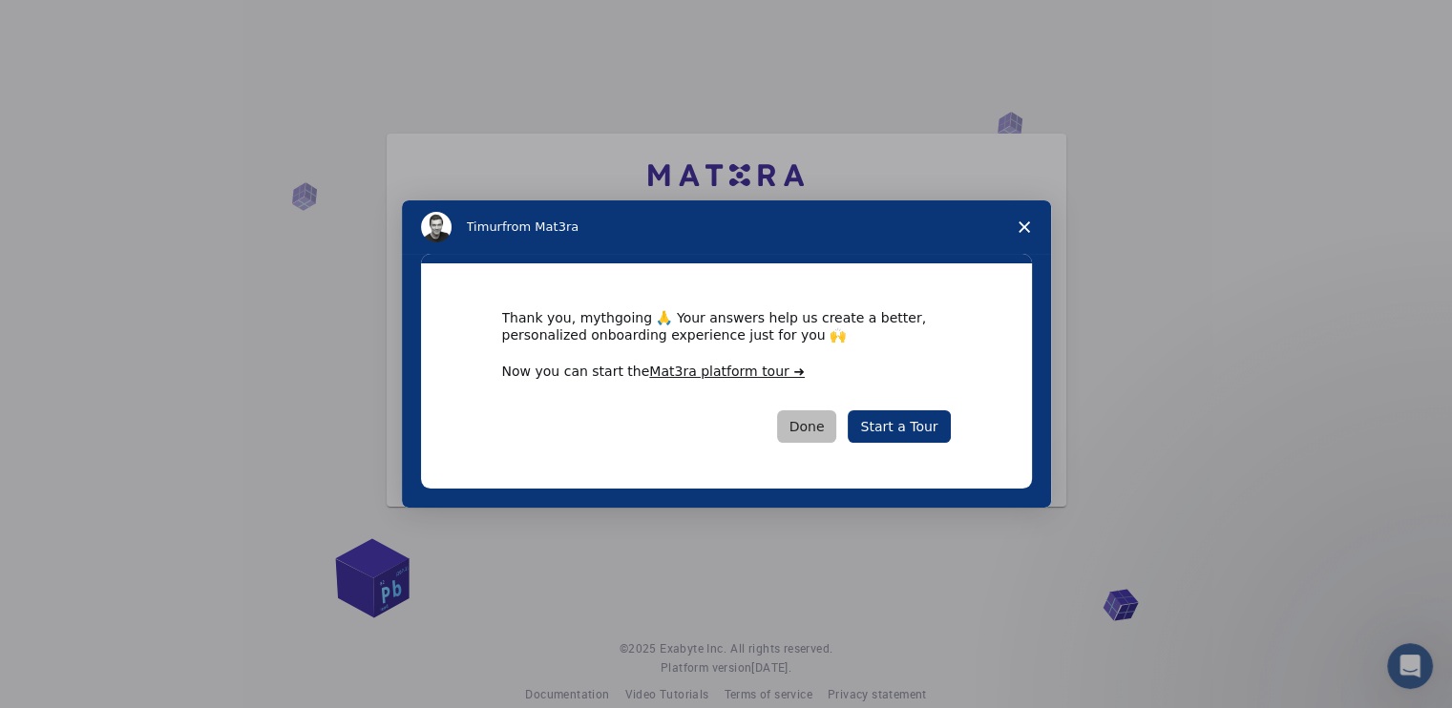
click at [821, 427] on button "Done" at bounding box center [807, 426] width 60 height 32
